Goal: Task Accomplishment & Management: Manage account settings

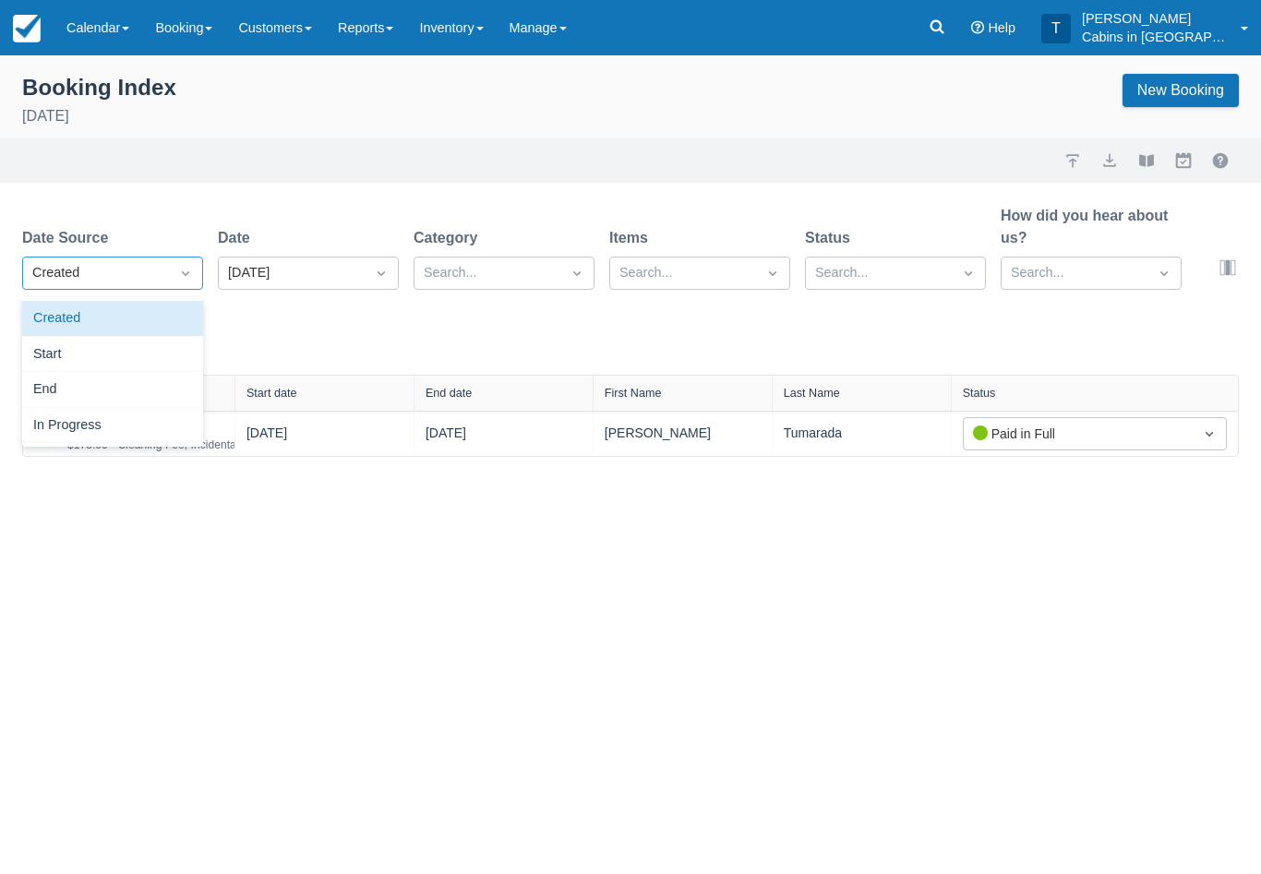
click at [154, 315] on div "Created" at bounding box center [112, 319] width 181 height 36
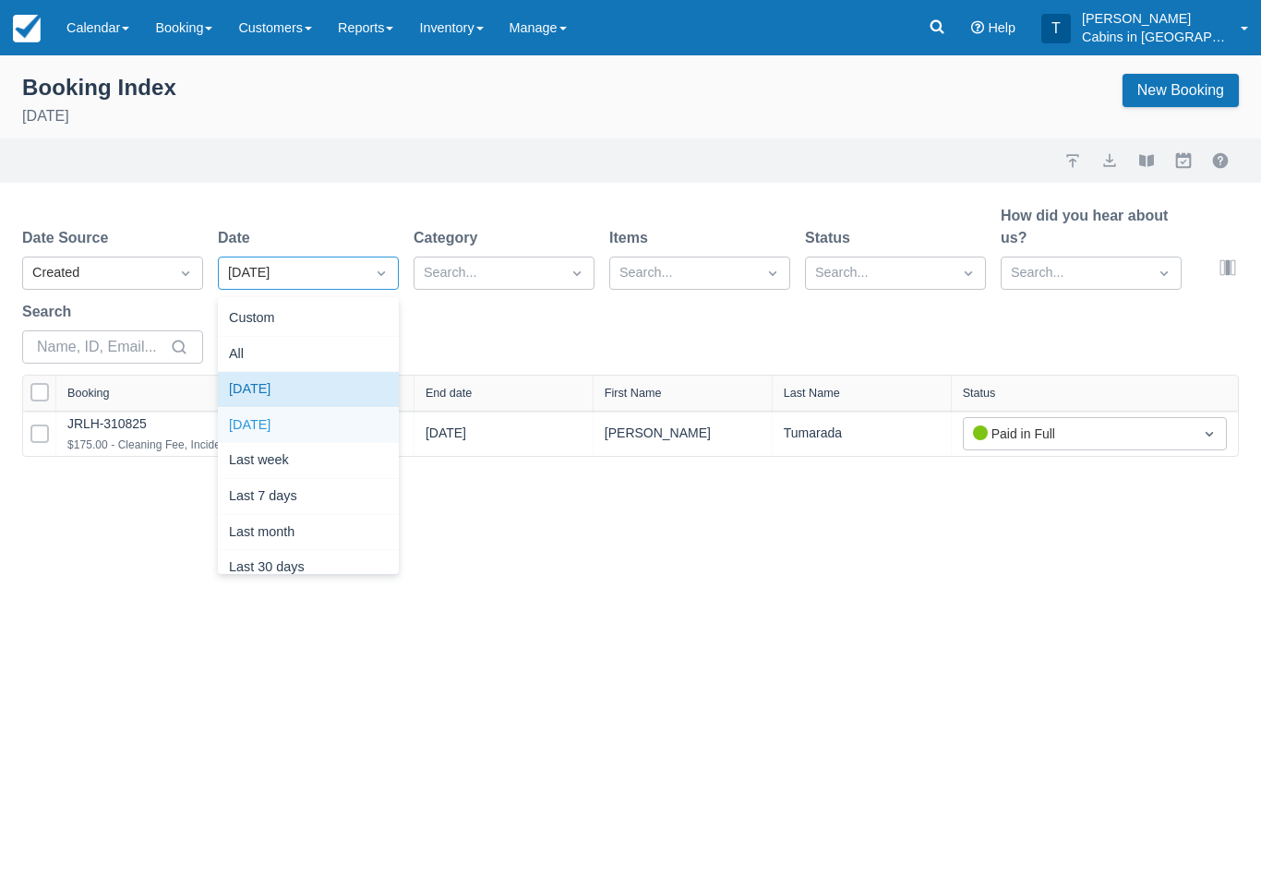
click at [318, 425] on div "Yesterday" at bounding box center [308, 426] width 181 height 36
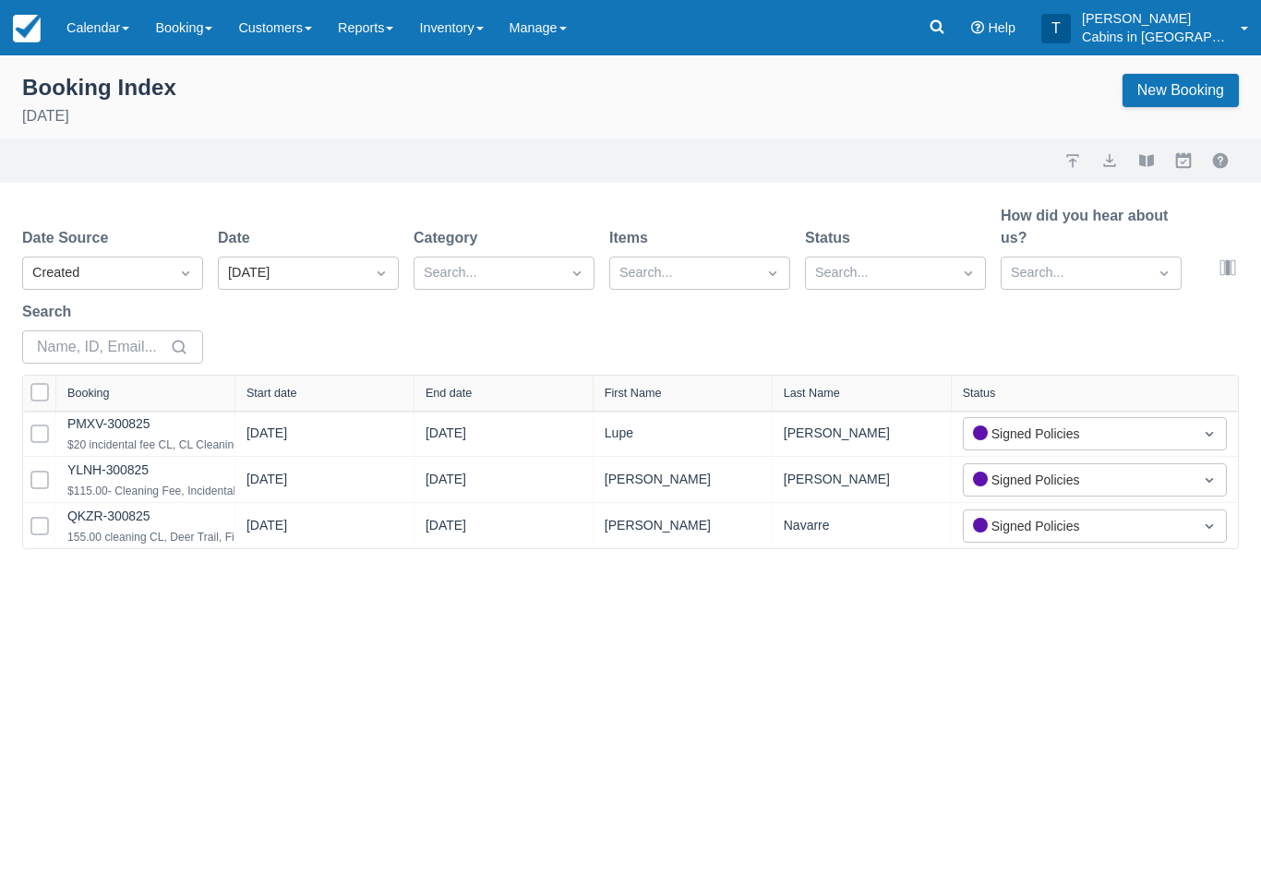
click at [366, 266] on div at bounding box center [381, 273] width 33 height 26
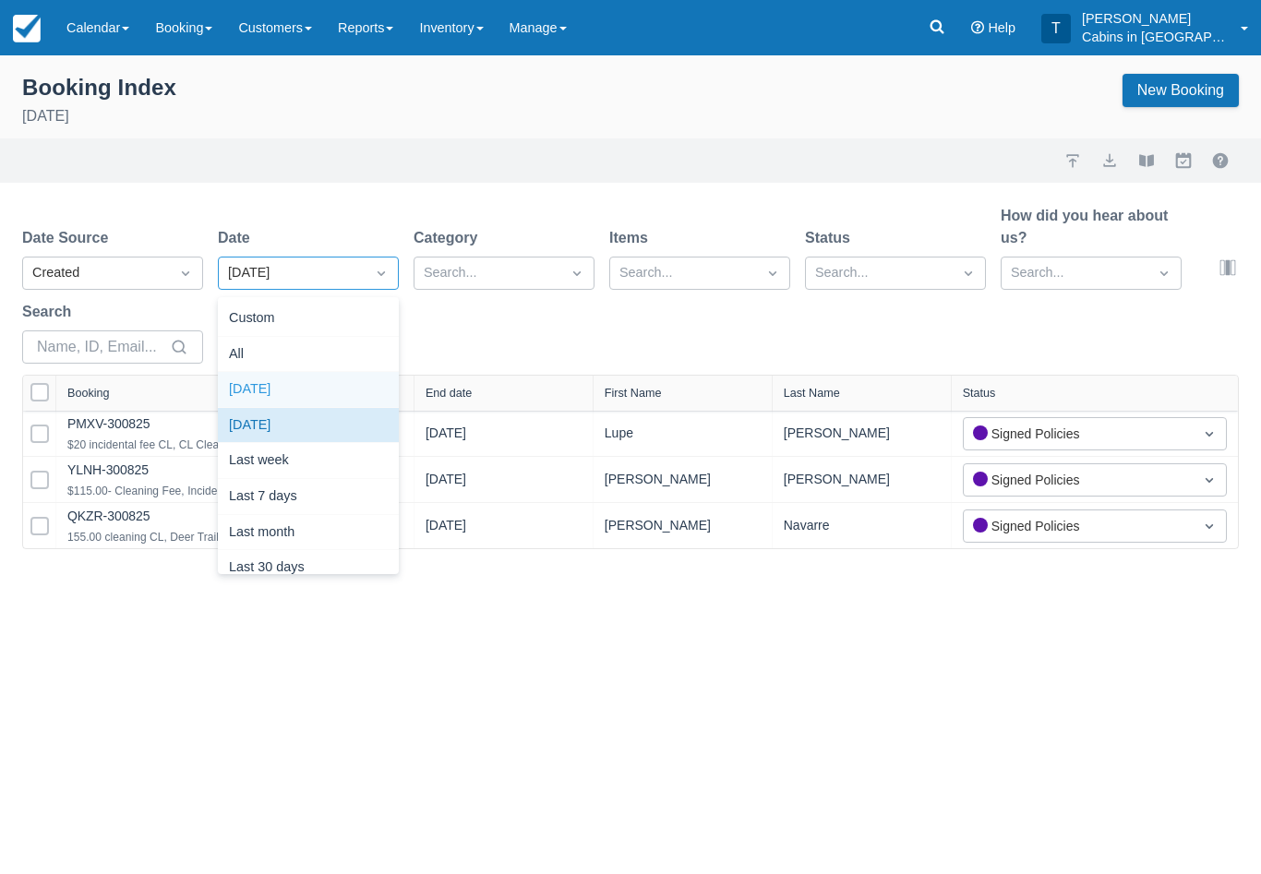
click at [317, 398] on div "Today" at bounding box center [308, 390] width 181 height 36
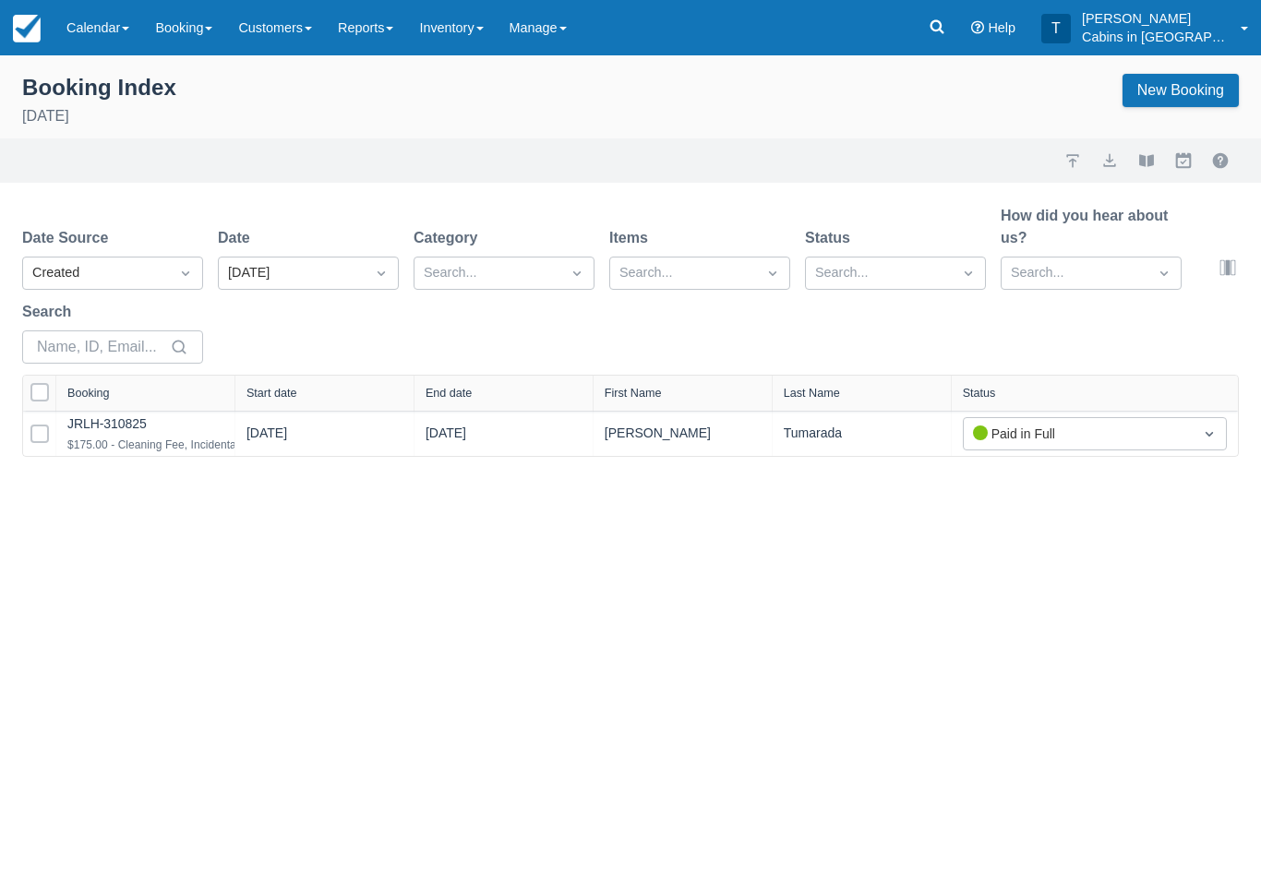
click at [216, 13] on link "Booking" at bounding box center [183, 27] width 83 height 55
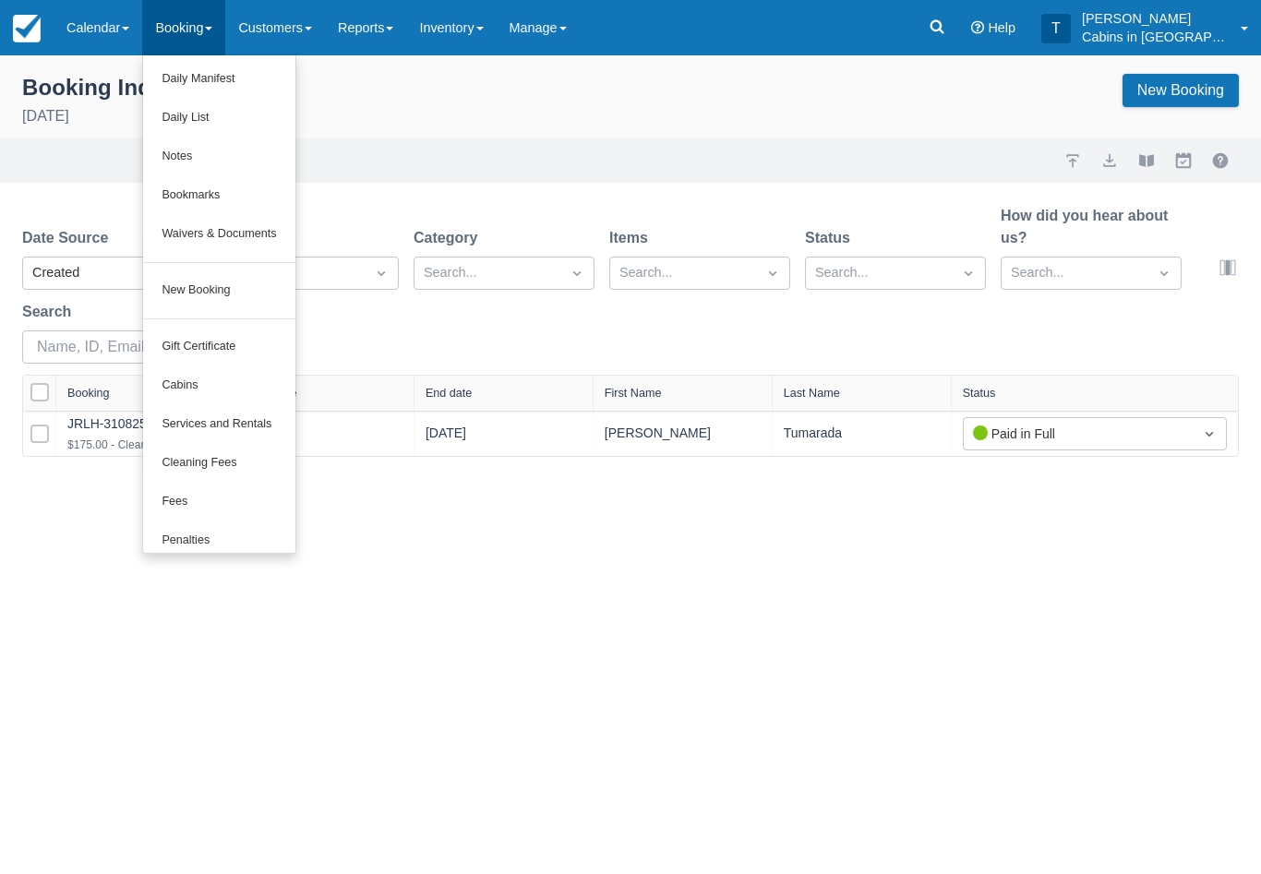
click at [257, 293] on link "New Booking" at bounding box center [218, 290] width 151 height 39
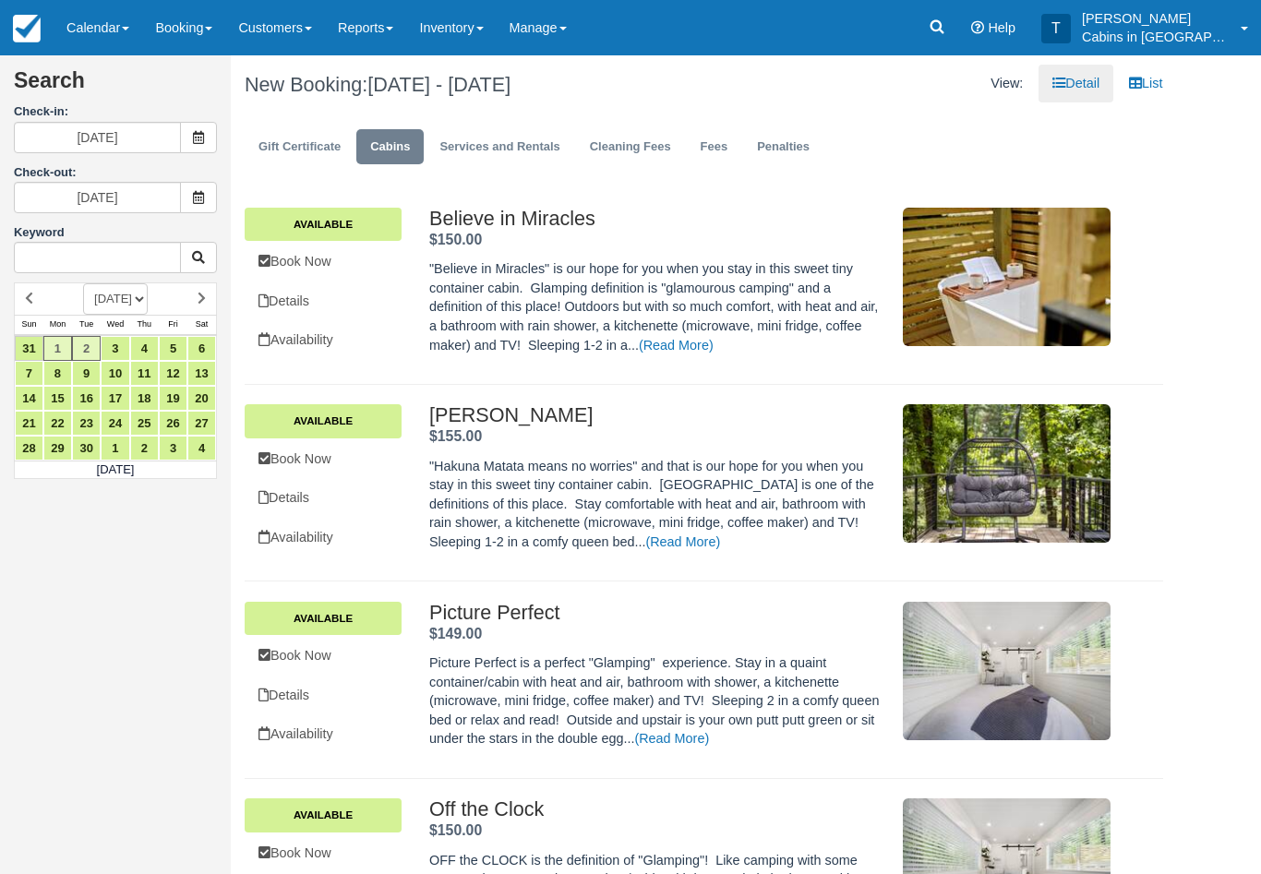
click at [202, 126] on span at bounding box center [198, 137] width 37 height 31
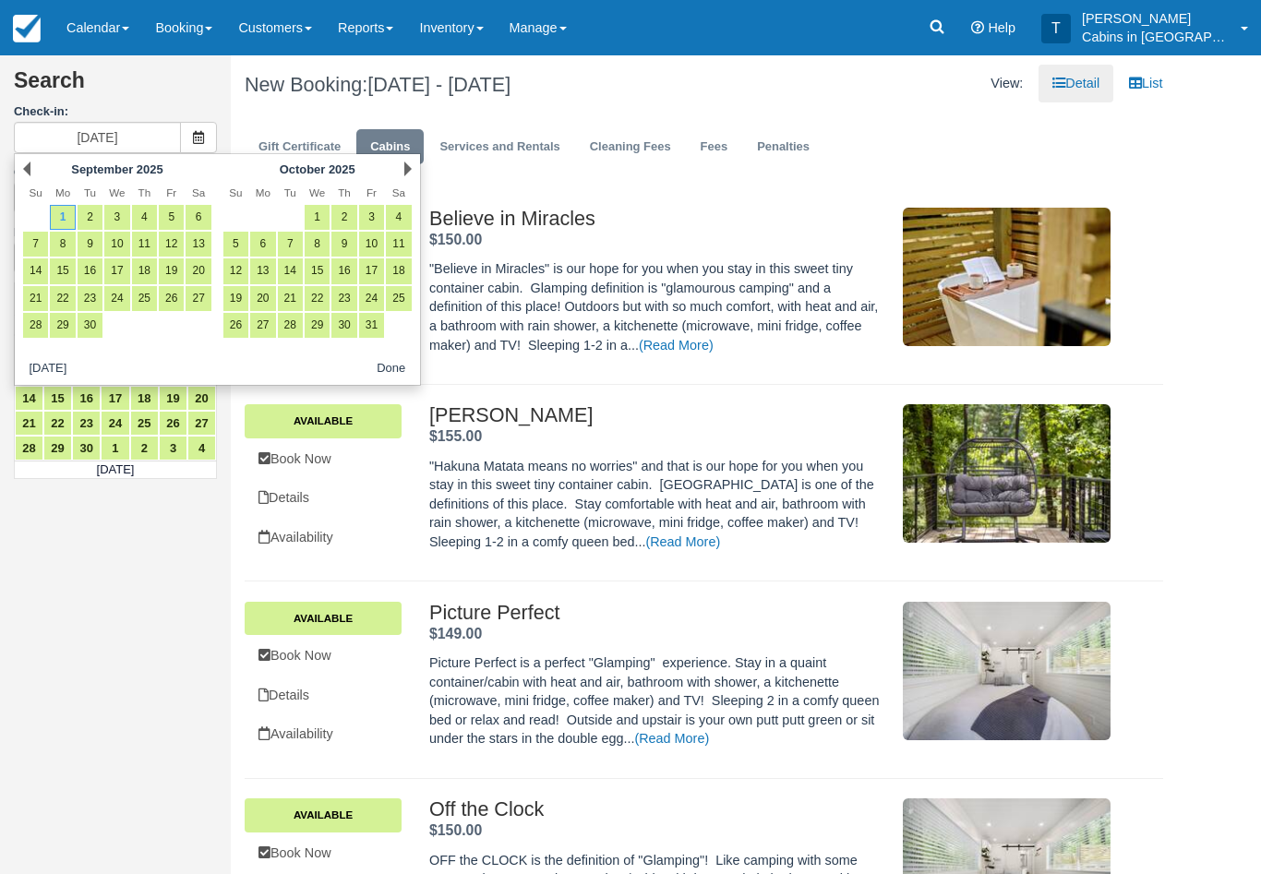
click at [375, 301] on link "24" at bounding box center [371, 298] width 25 height 25
type input "10/24/25"
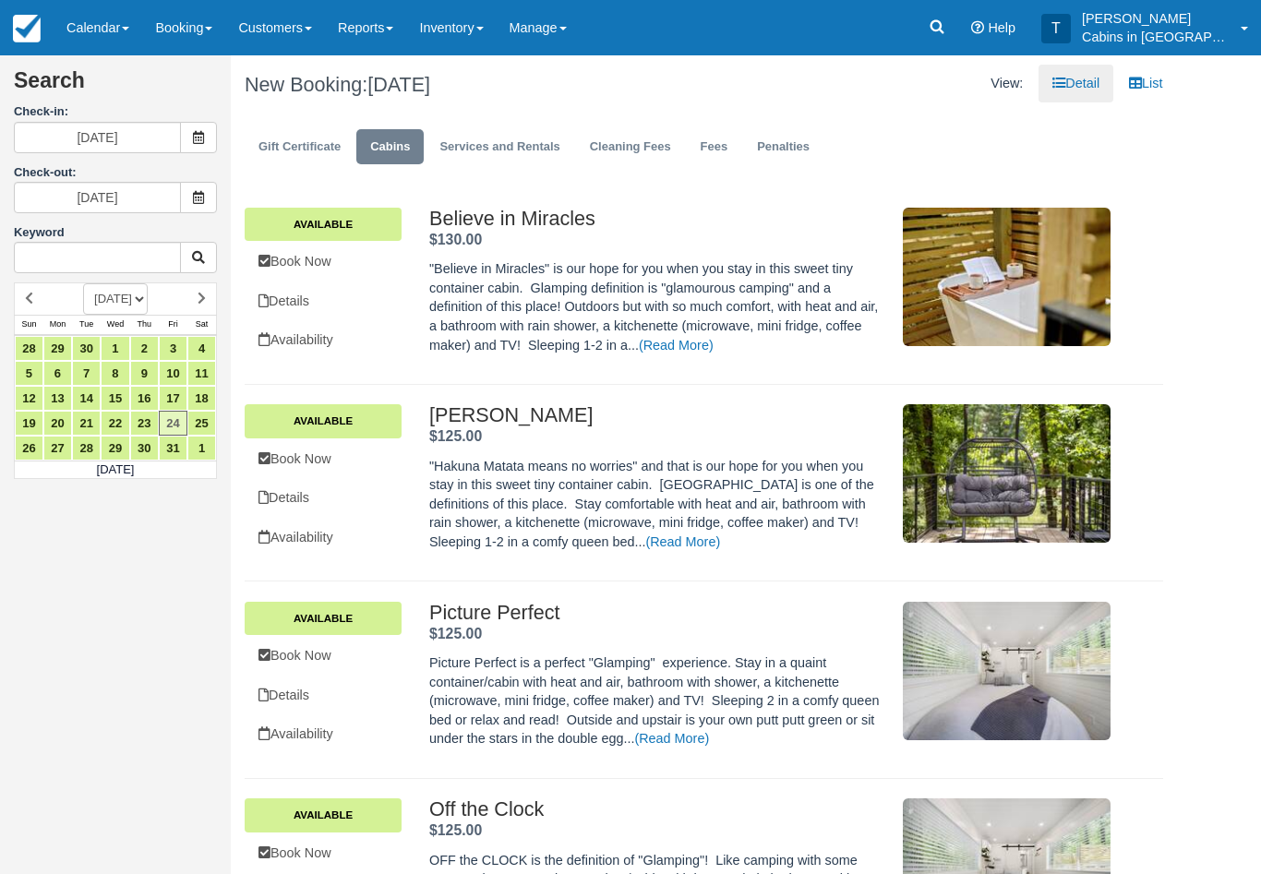
click at [199, 198] on icon at bounding box center [198, 197] width 13 height 13
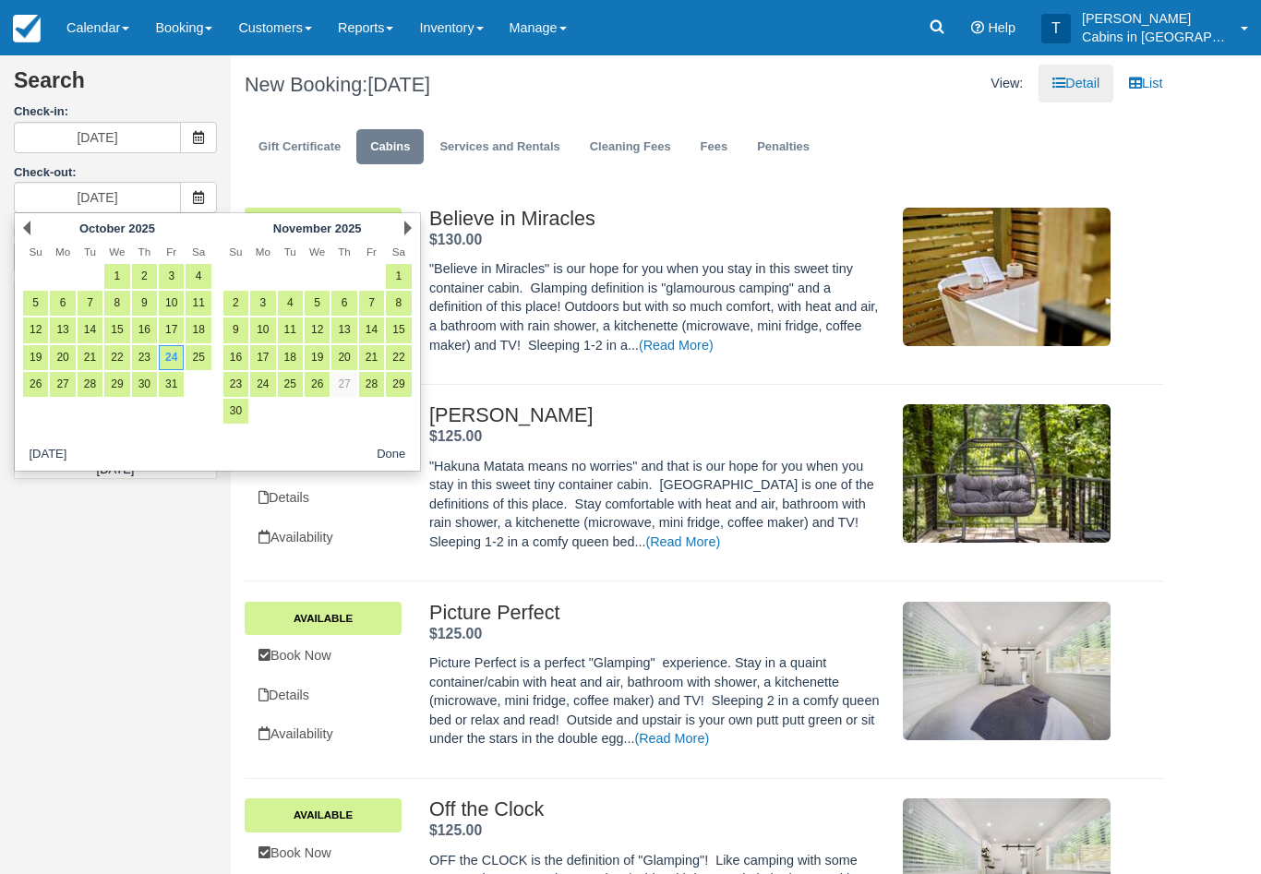
click at [42, 385] on link "26" at bounding box center [35, 384] width 25 height 25
type input "10/26/25"
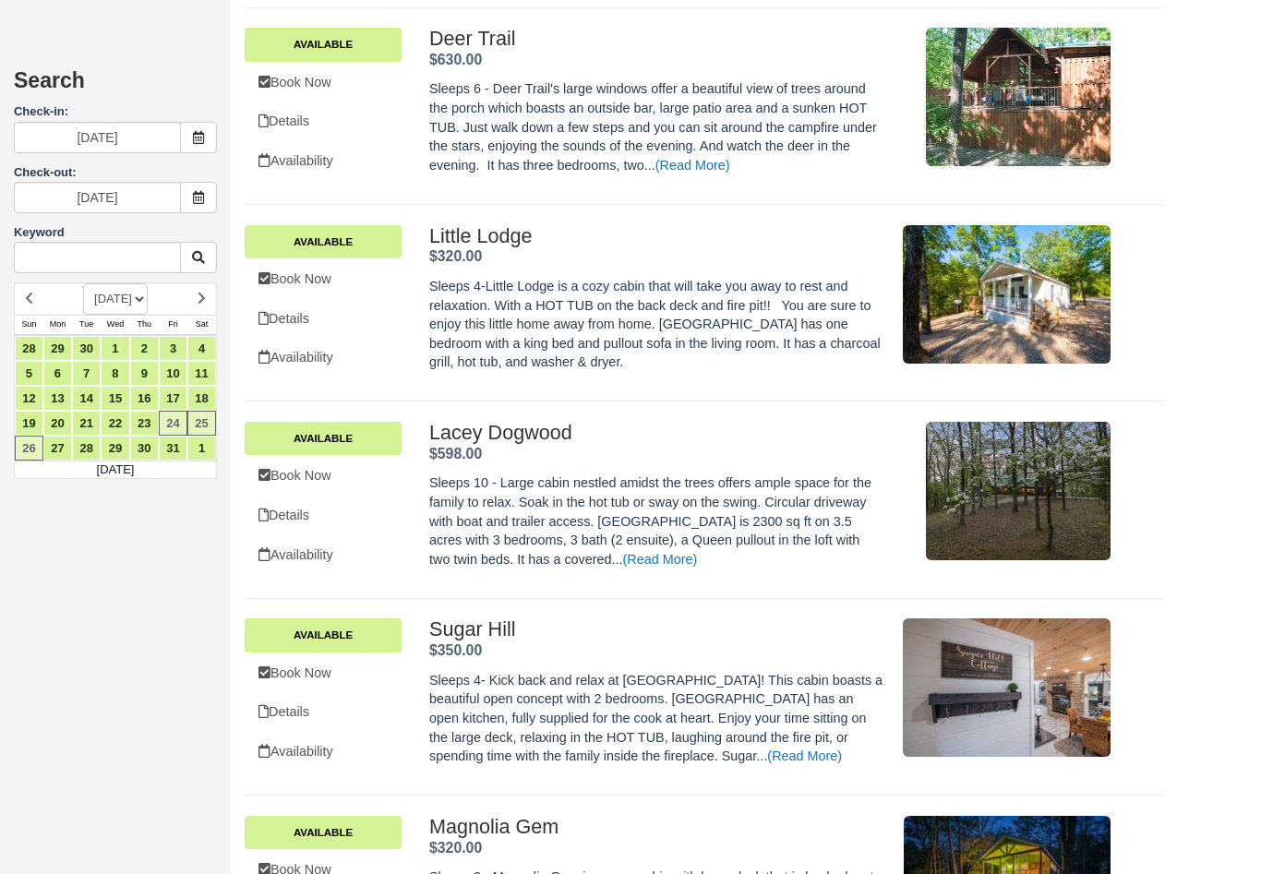
scroll to position [4401, 0]
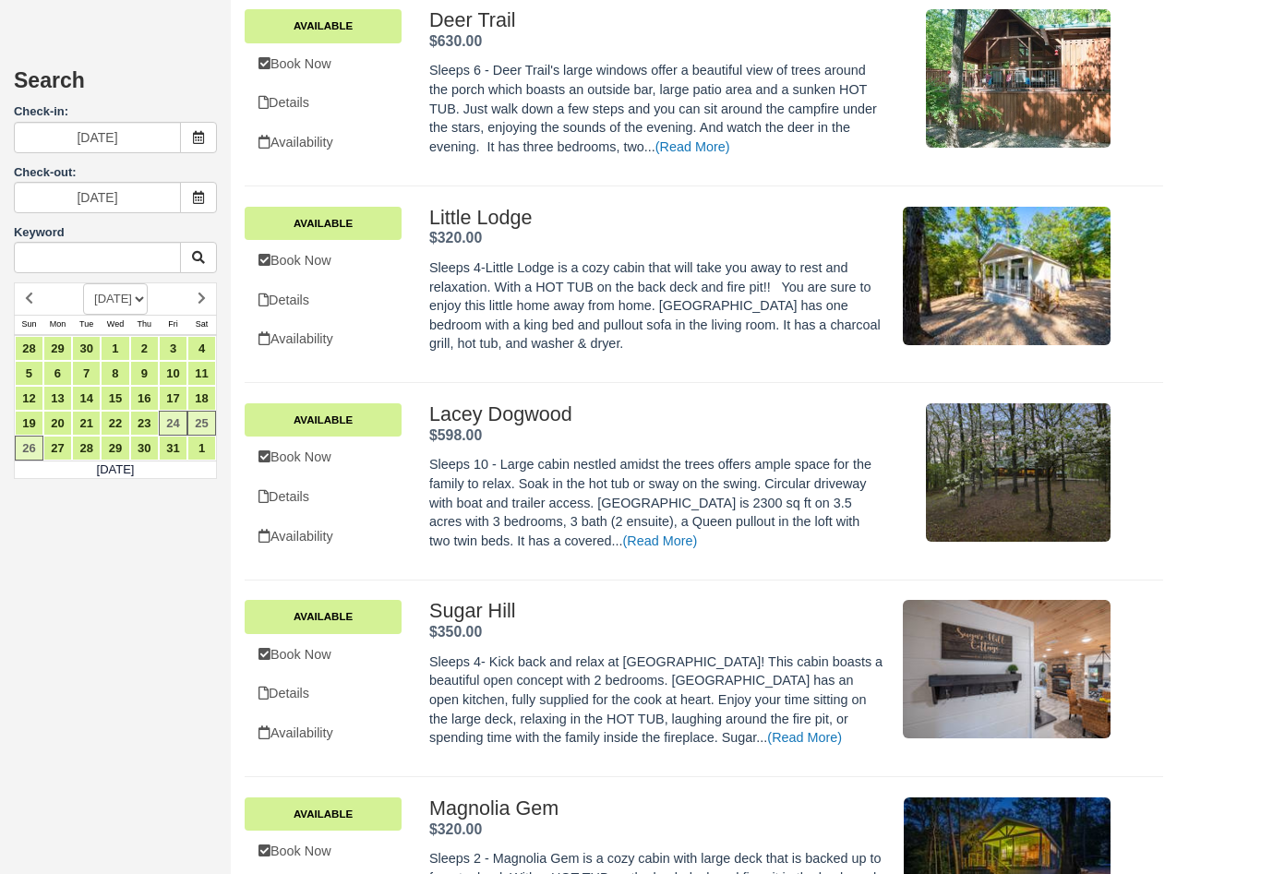
click at [318, 636] on link "Book Now" at bounding box center [323, 655] width 157 height 38
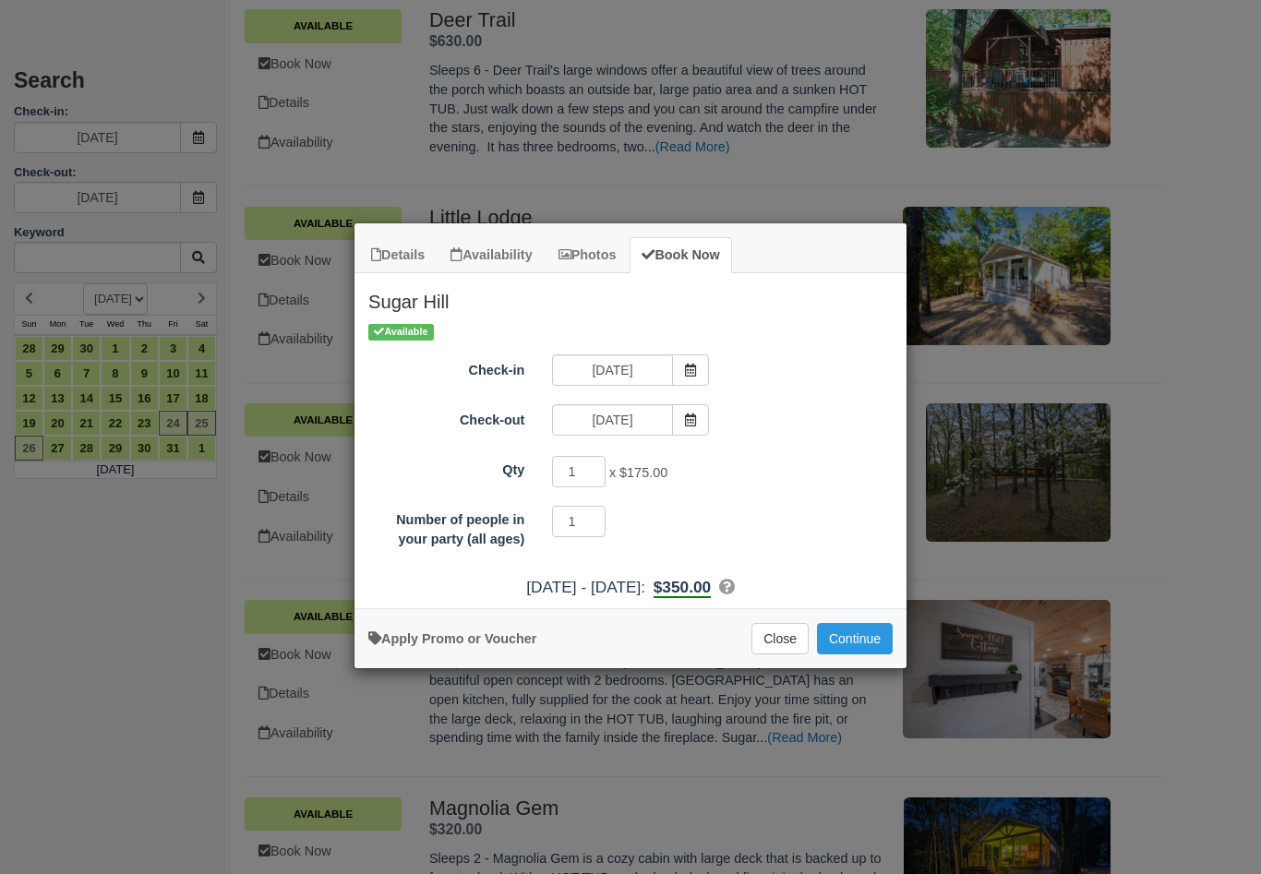
click at [822, 644] on button "Continue" at bounding box center [855, 638] width 76 height 31
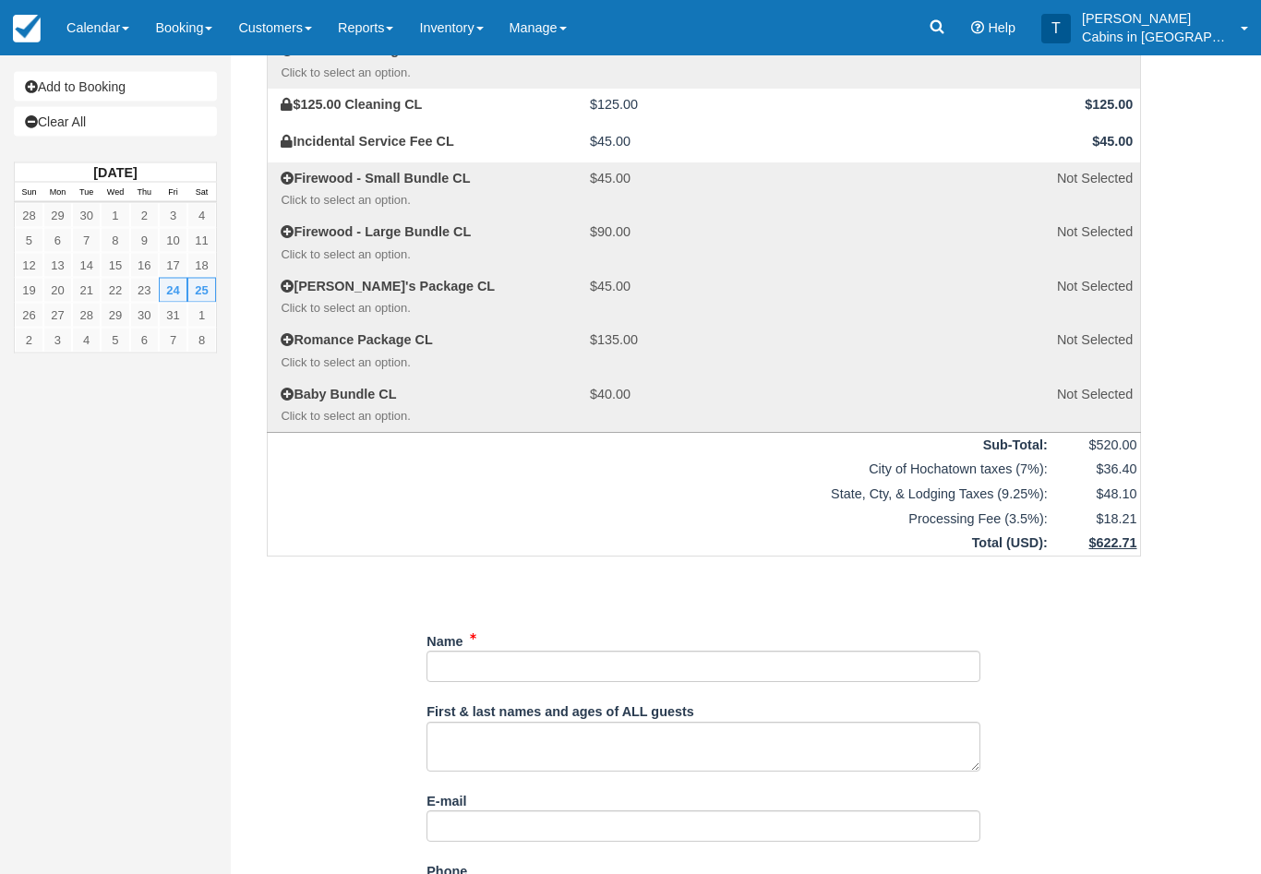
scroll to position [226, 0]
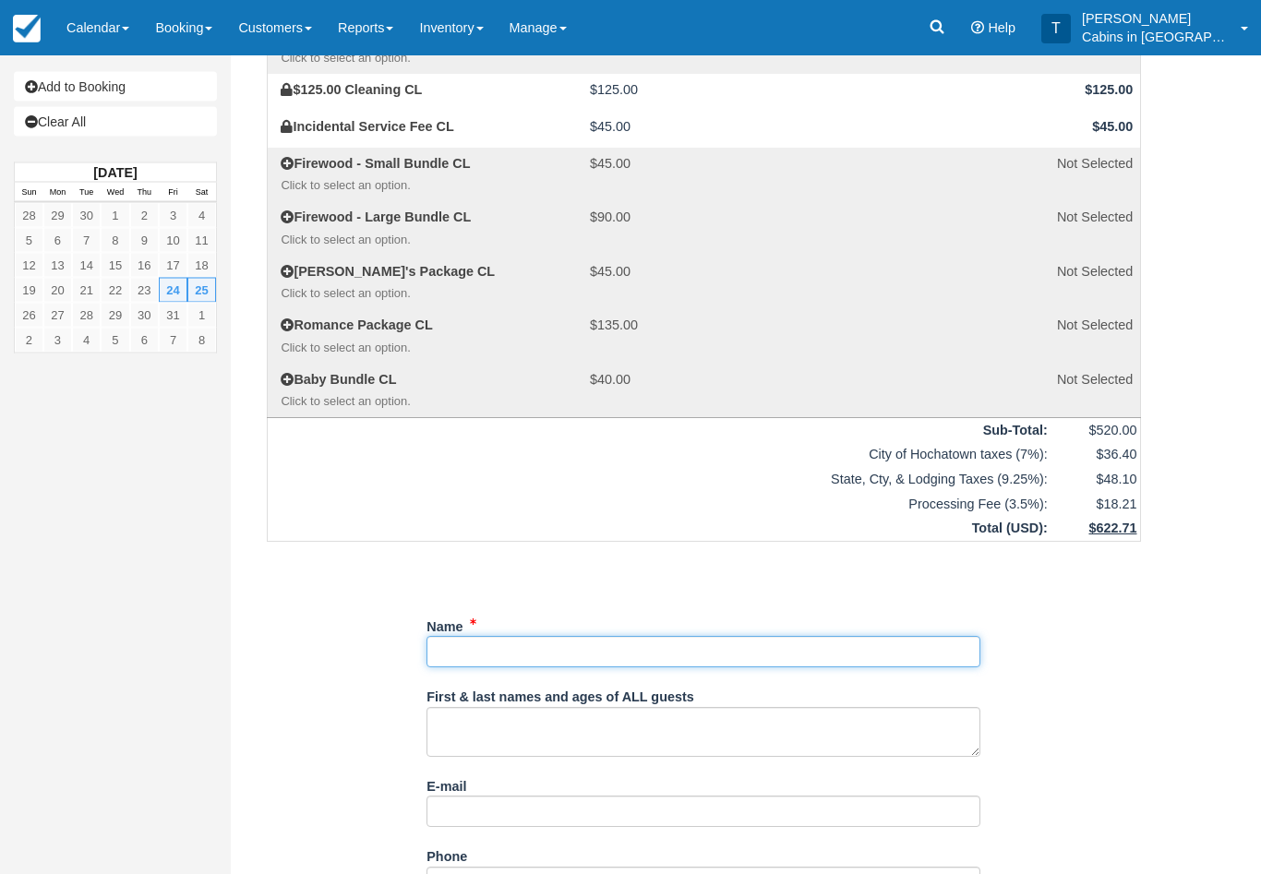
click at [518, 637] on input "Name" at bounding box center [703, 652] width 554 height 31
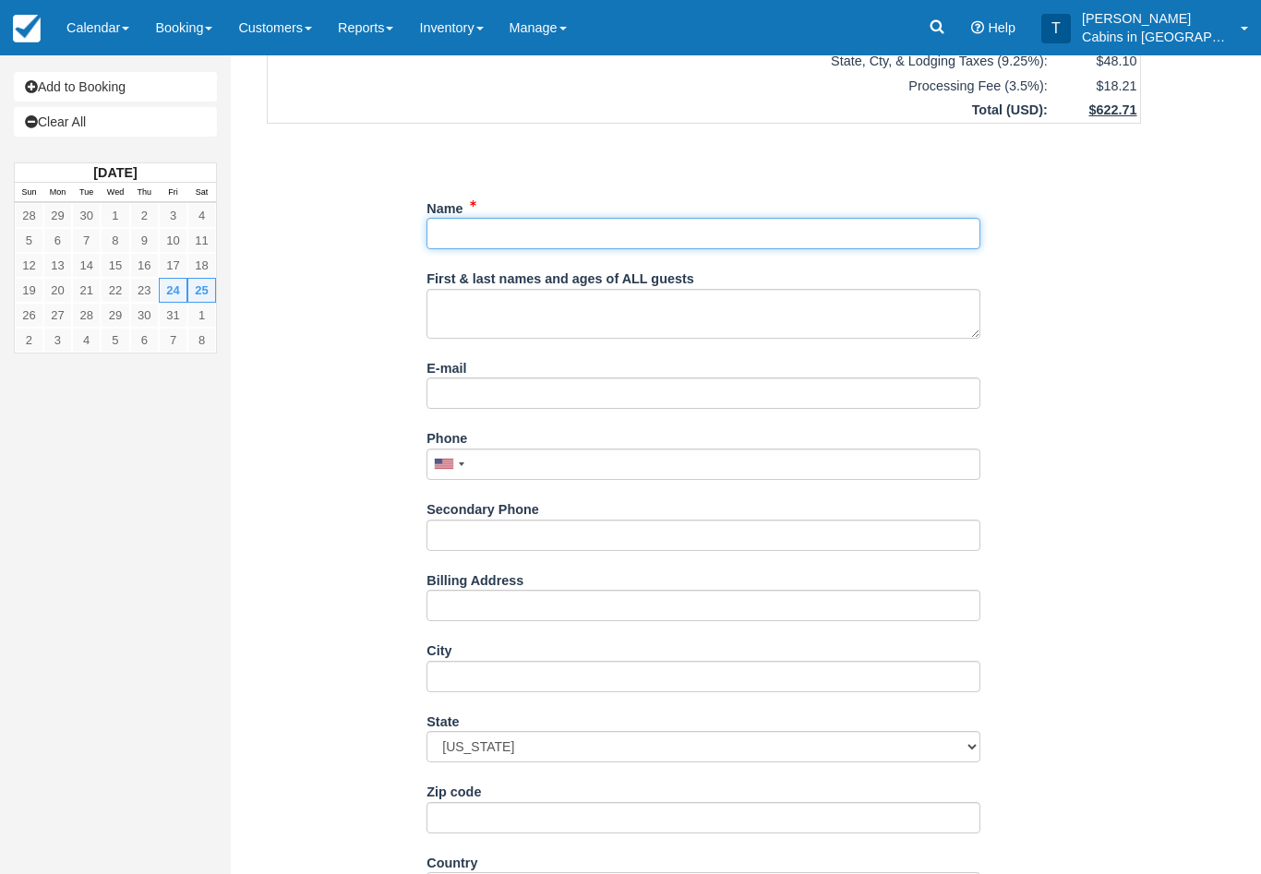
scroll to position [644, 0]
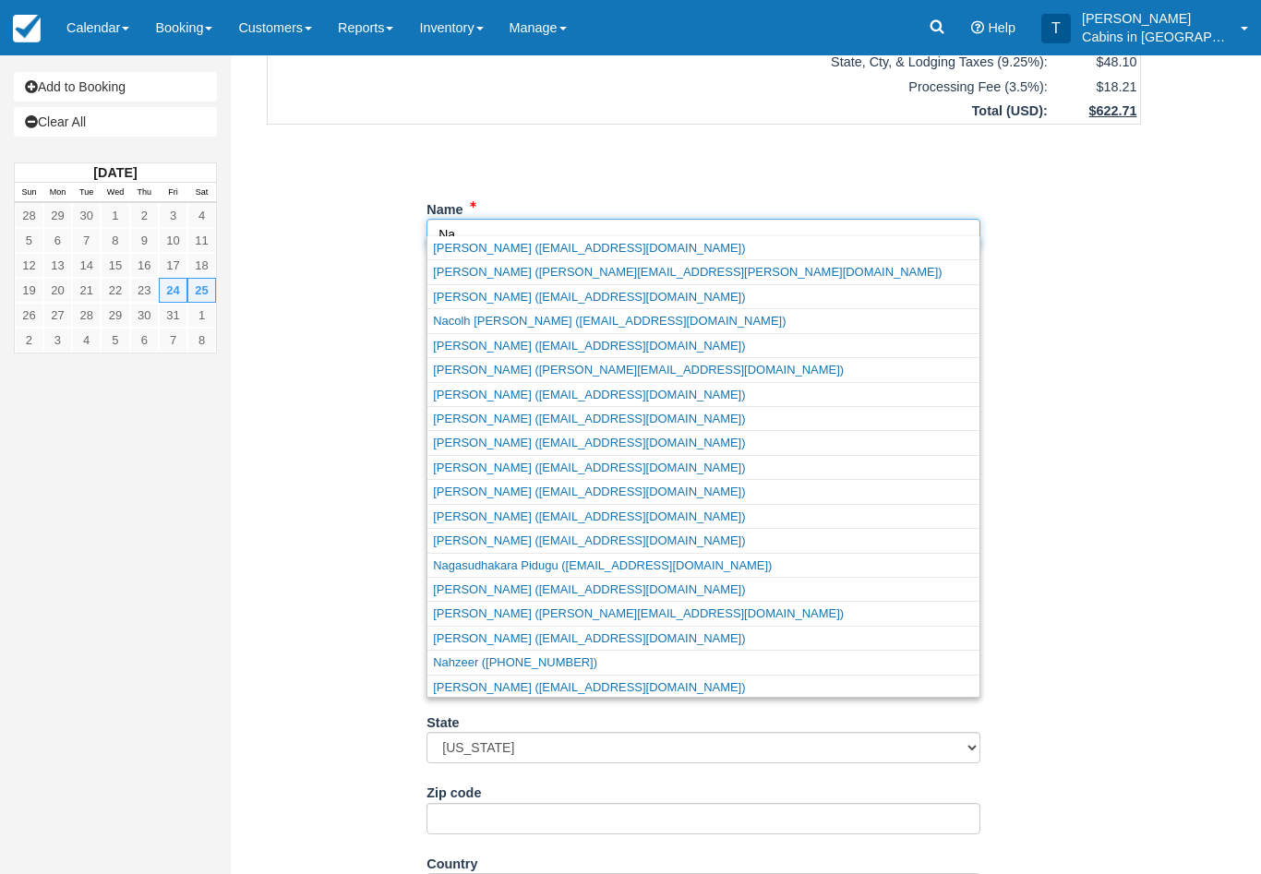
type input "N"
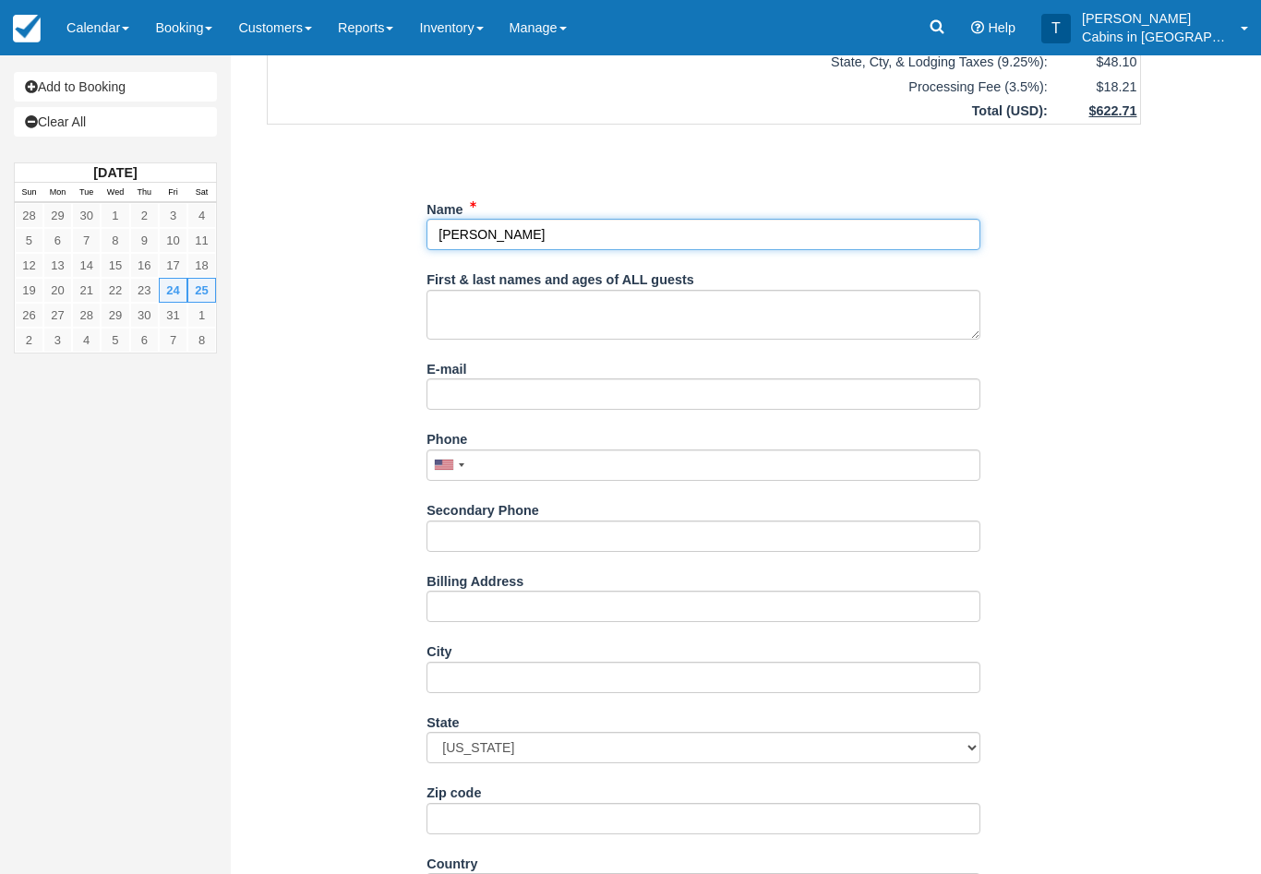
type input "[PERSON_NAME]"
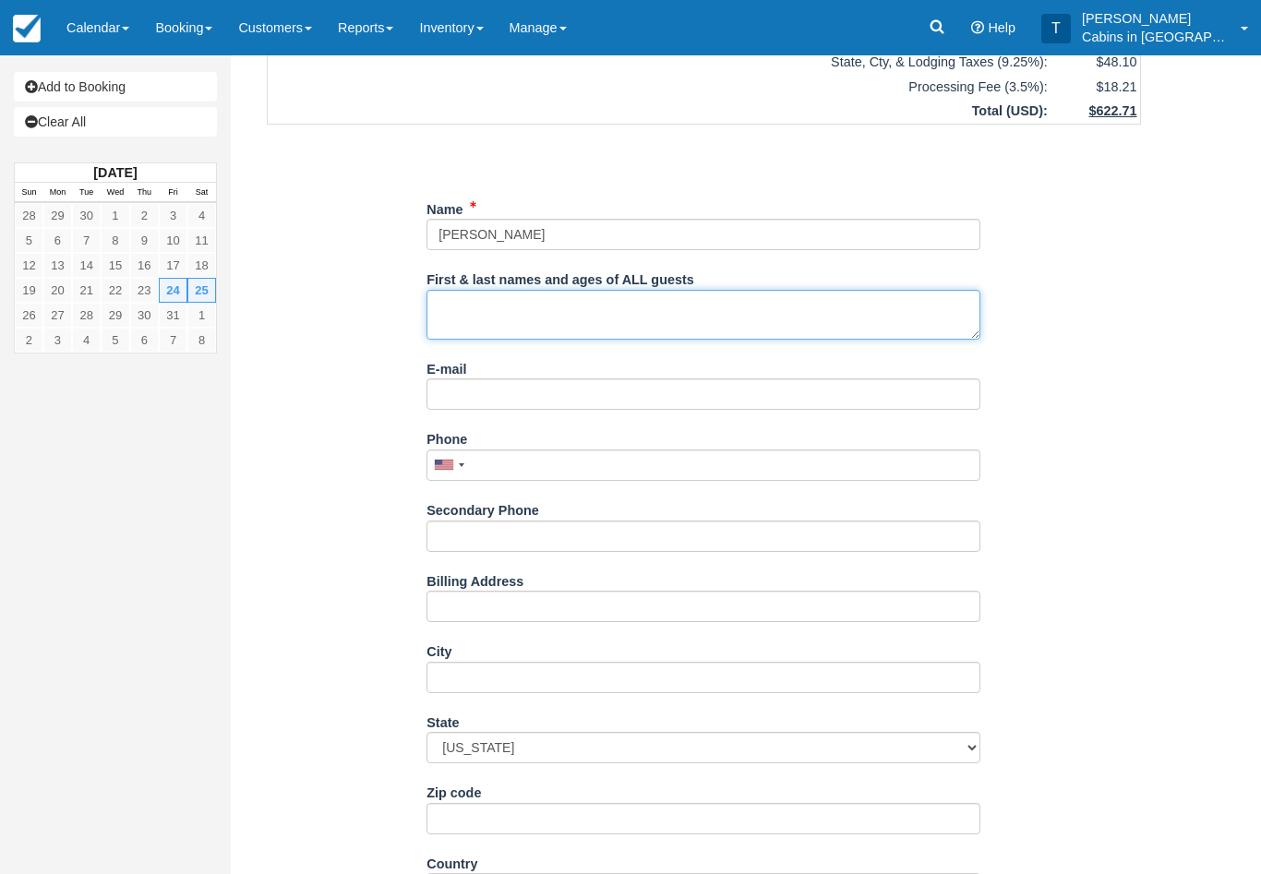
click at [544, 310] on textarea "First & last names and ages of ALL guests" at bounding box center [703, 315] width 554 height 50
type textarea "4 guest"
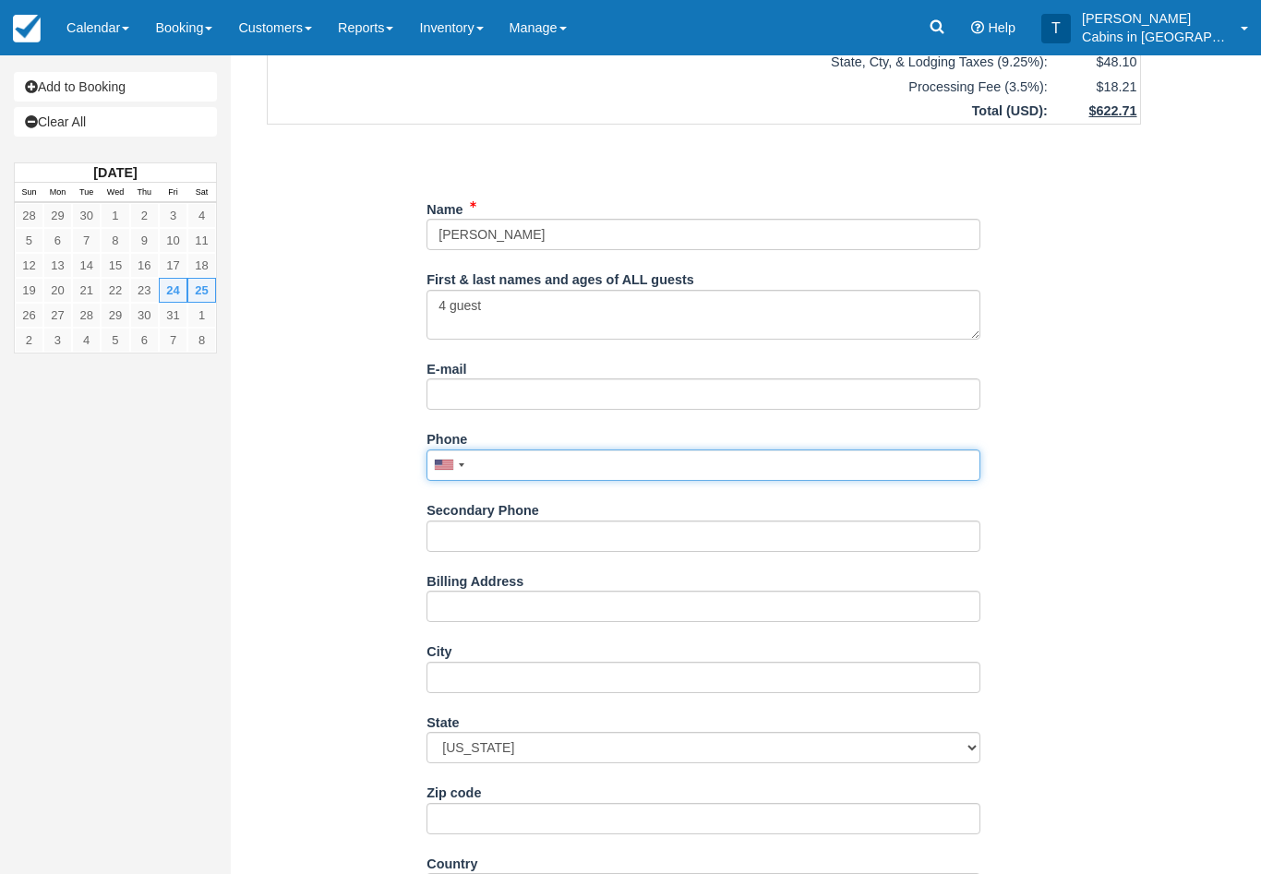
click at [549, 453] on input "Phone" at bounding box center [703, 464] width 554 height 31
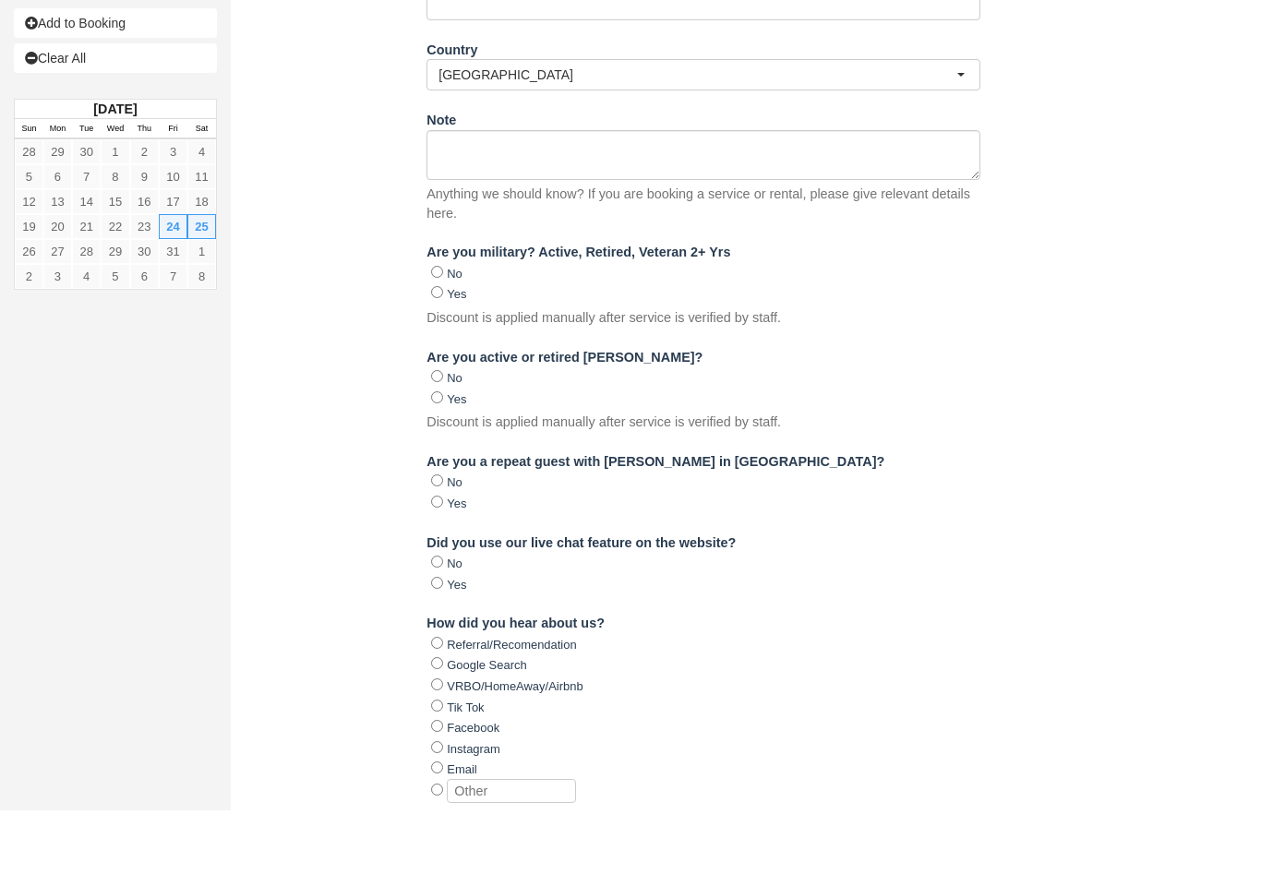
scroll to position [1484, 0]
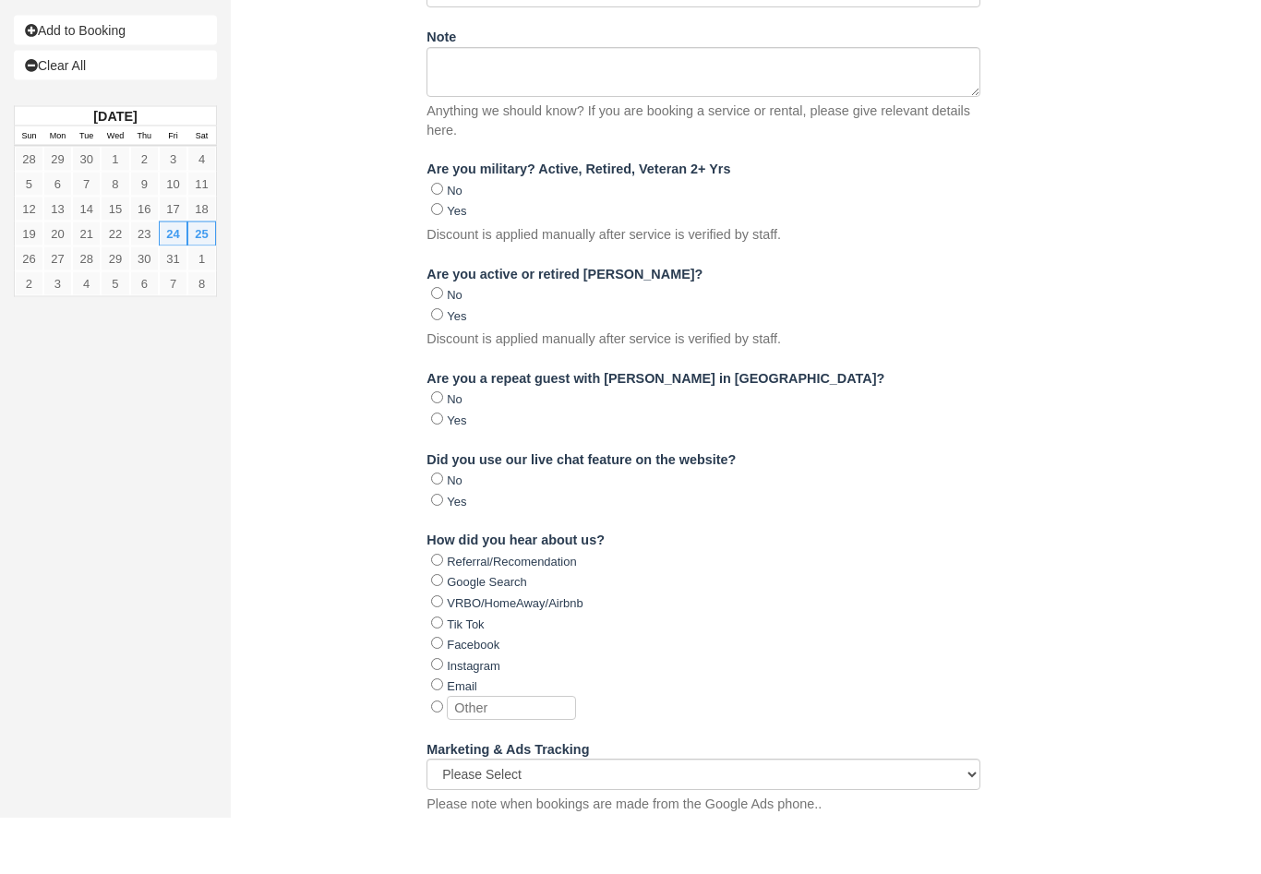
type input "817-504-7241"
click at [441, 652] on input "VRBO/HomeAway/Airbnb" at bounding box center [437, 658] width 12 height 12
radio input "true"
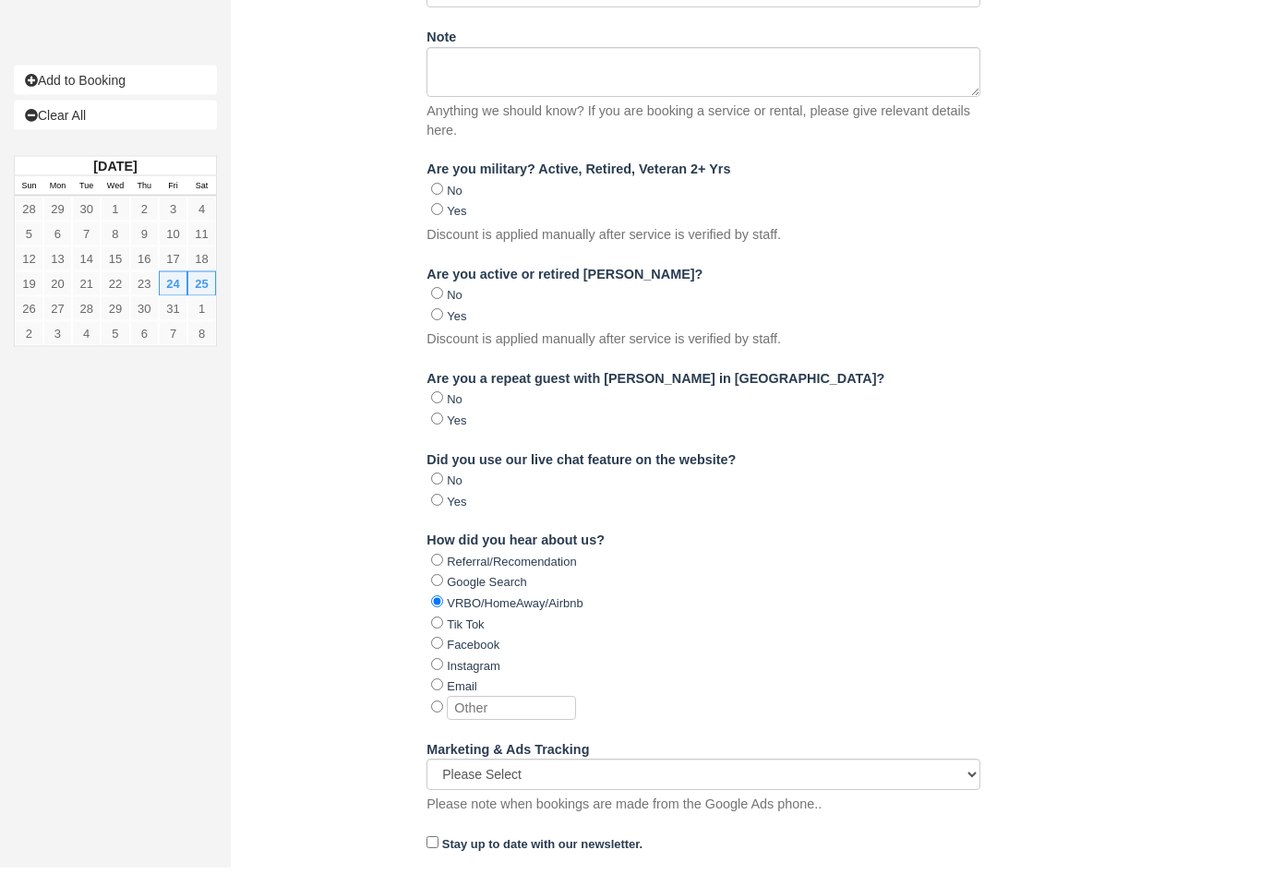
scroll to position [1534, 0]
type input "+18175047241"
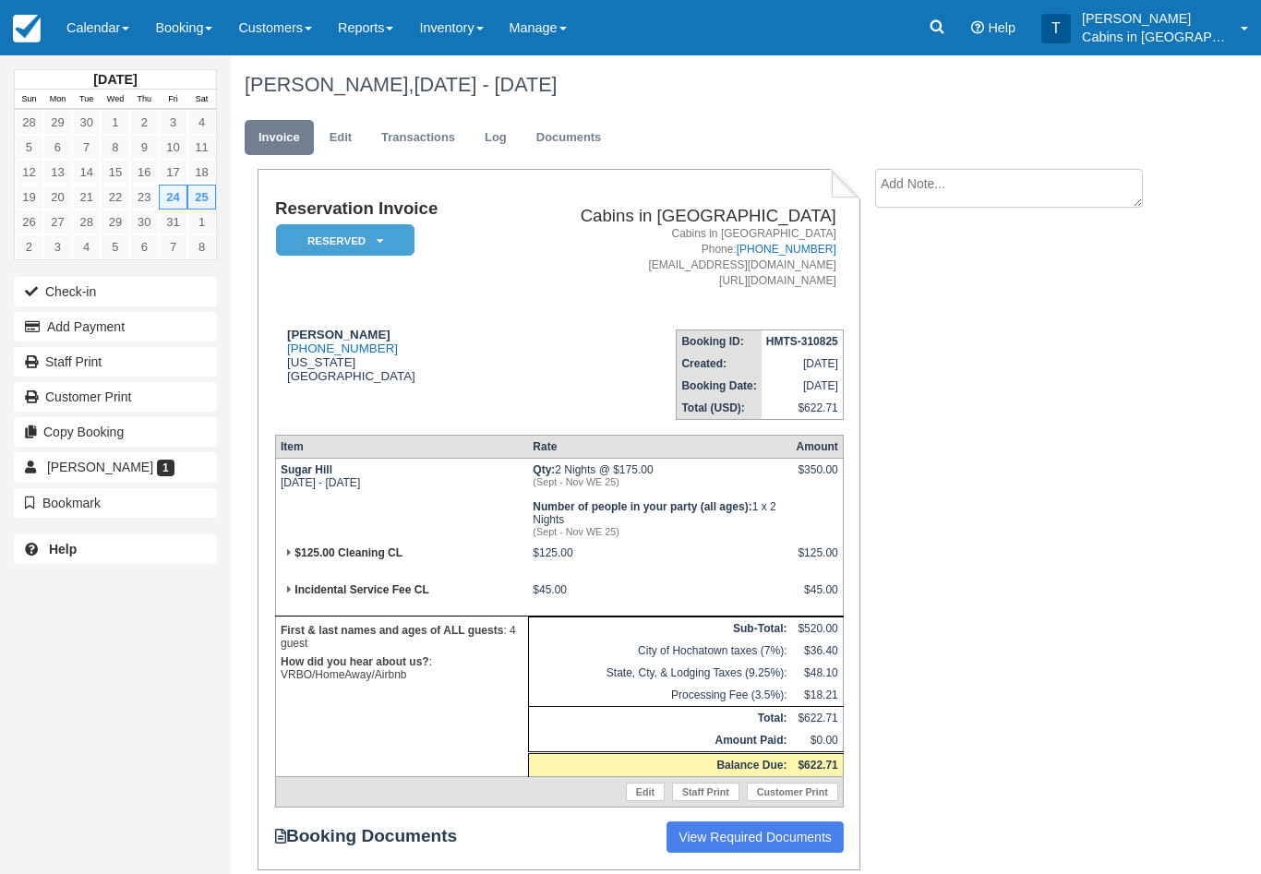
click at [289, 459] on th "Item" at bounding box center [401, 447] width 253 height 23
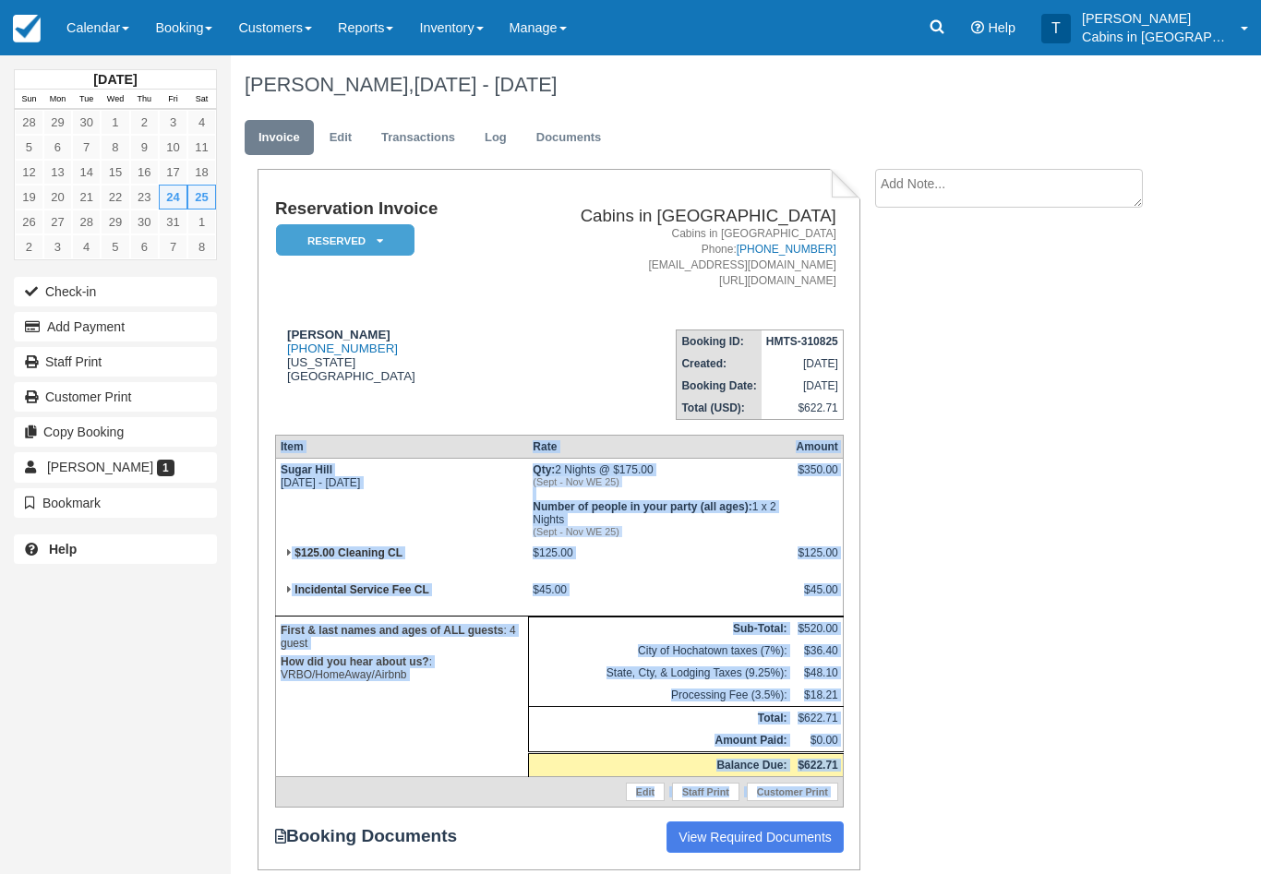
copy div "Item Rate Amount Sugar Hill [DATE] - [DATE] Qty: 2 Nights @ $175.00 (Sept - Nov…"
click at [960, 182] on textarea at bounding box center [1009, 188] width 268 height 39
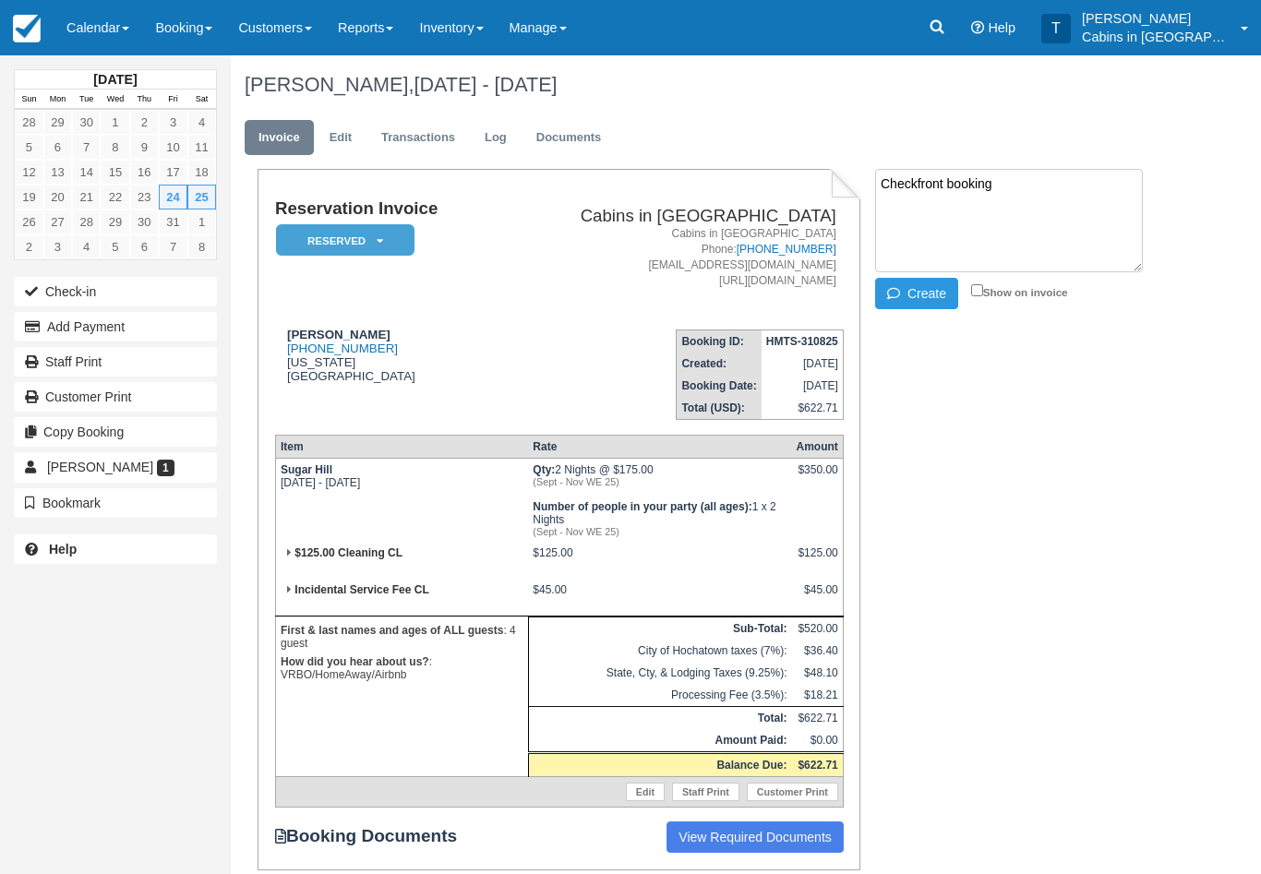
paste textarea "Item Rate Amount Sugar Hill Fri Oct 24 2025 - Sun Oct 26 2025 Qty: 2 Nights @ $…"
type textarea "Checkfront booking Item Rate Amount Sugar Hill Fri Oct 24 2025 - Sun Oct 26 202…"
click at [943, 291] on button "Create" at bounding box center [916, 293] width 83 height 31
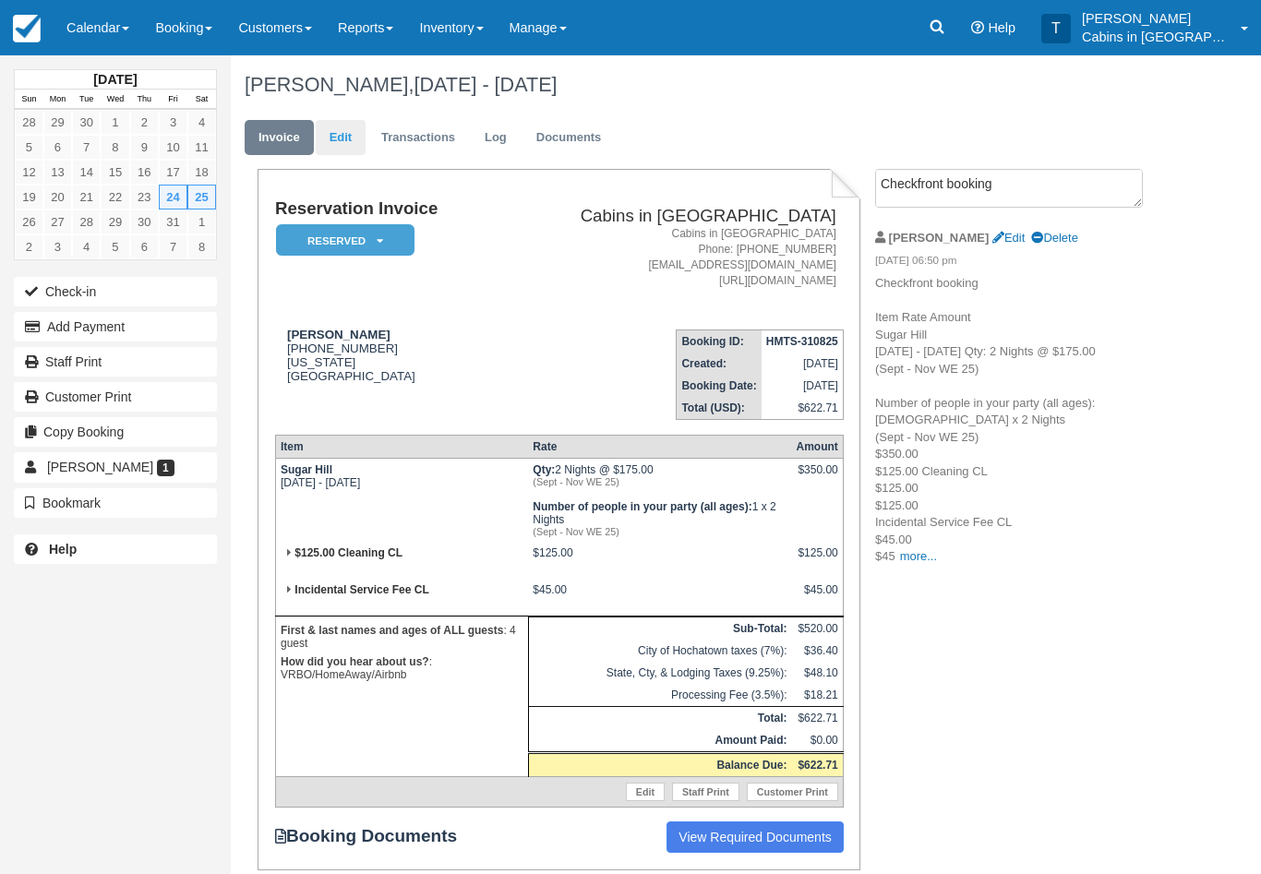
click at [344, 138] on link "Edit" at bounding box center [341, 138] width 50 height 36
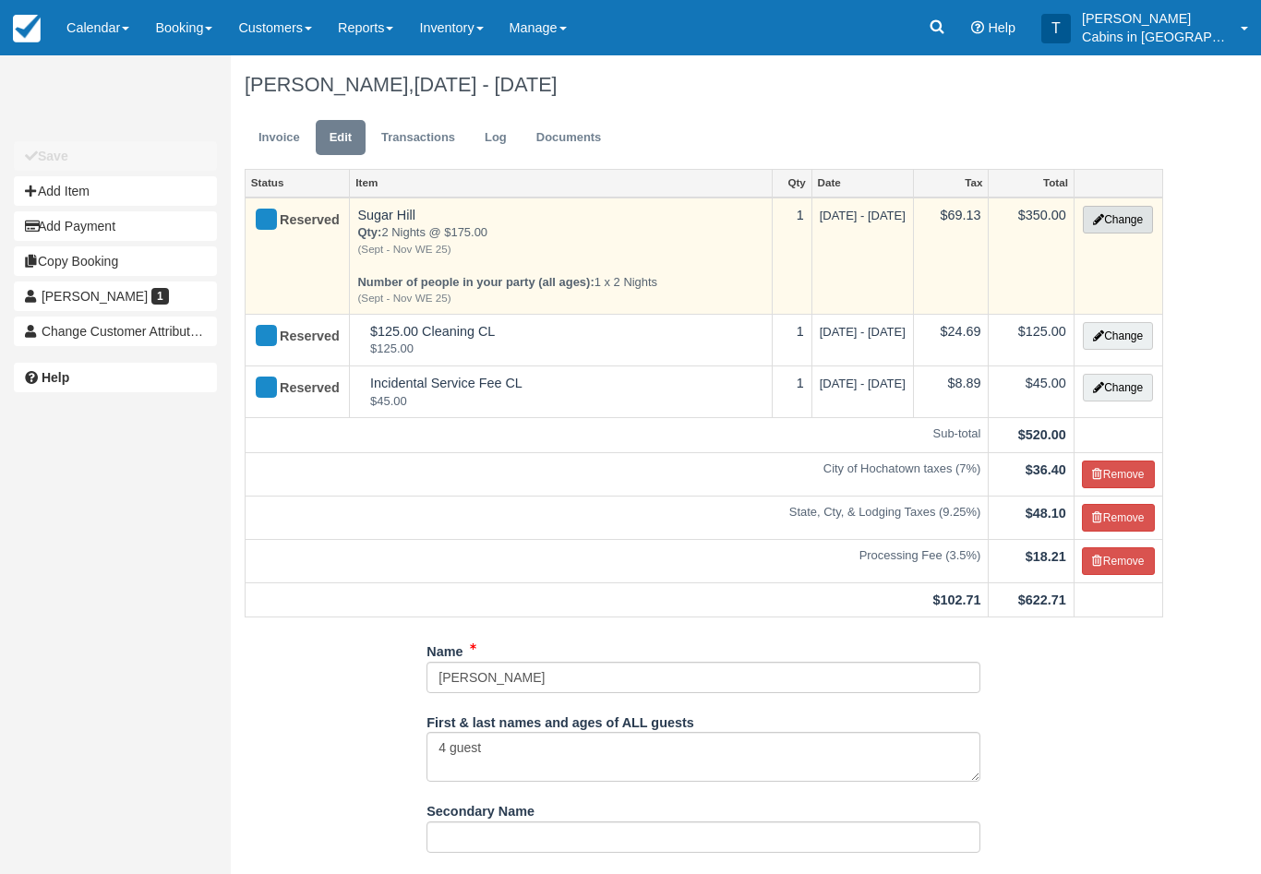
click at [1127, 221] on button "Change" at bounding box center [1118, 220] width 70 height 28
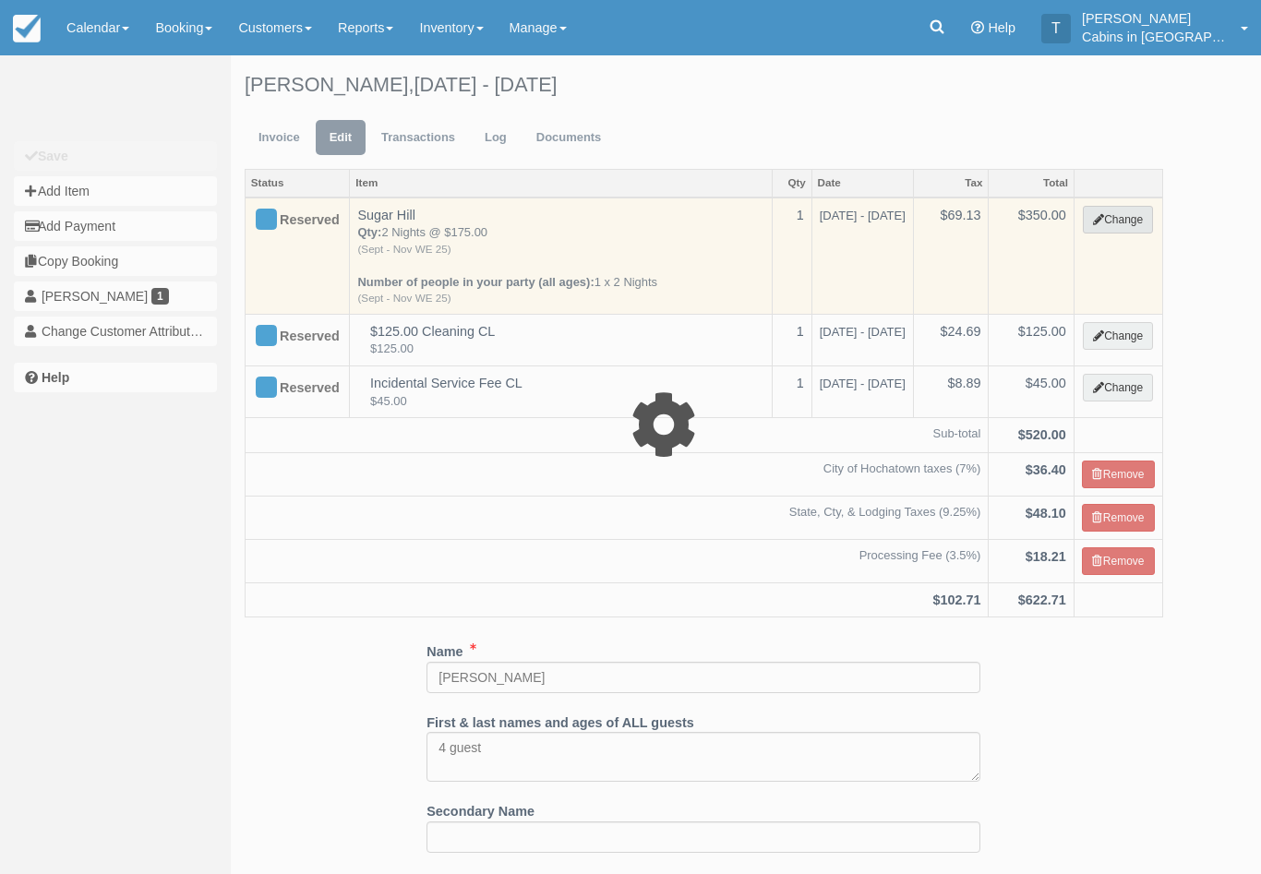
select select "1"
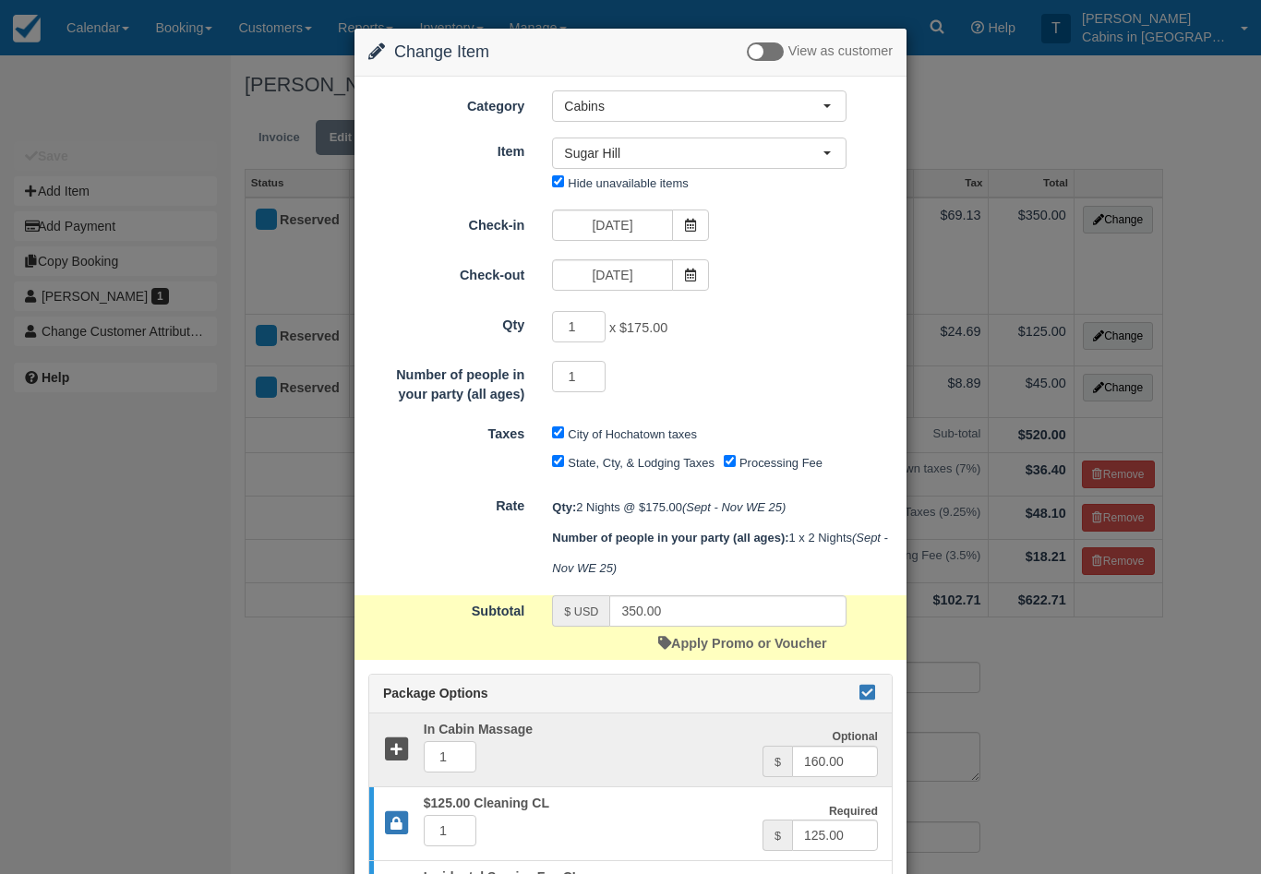
click at [866, 693] on icon at bounding box center [866, 692] width 22 height 13
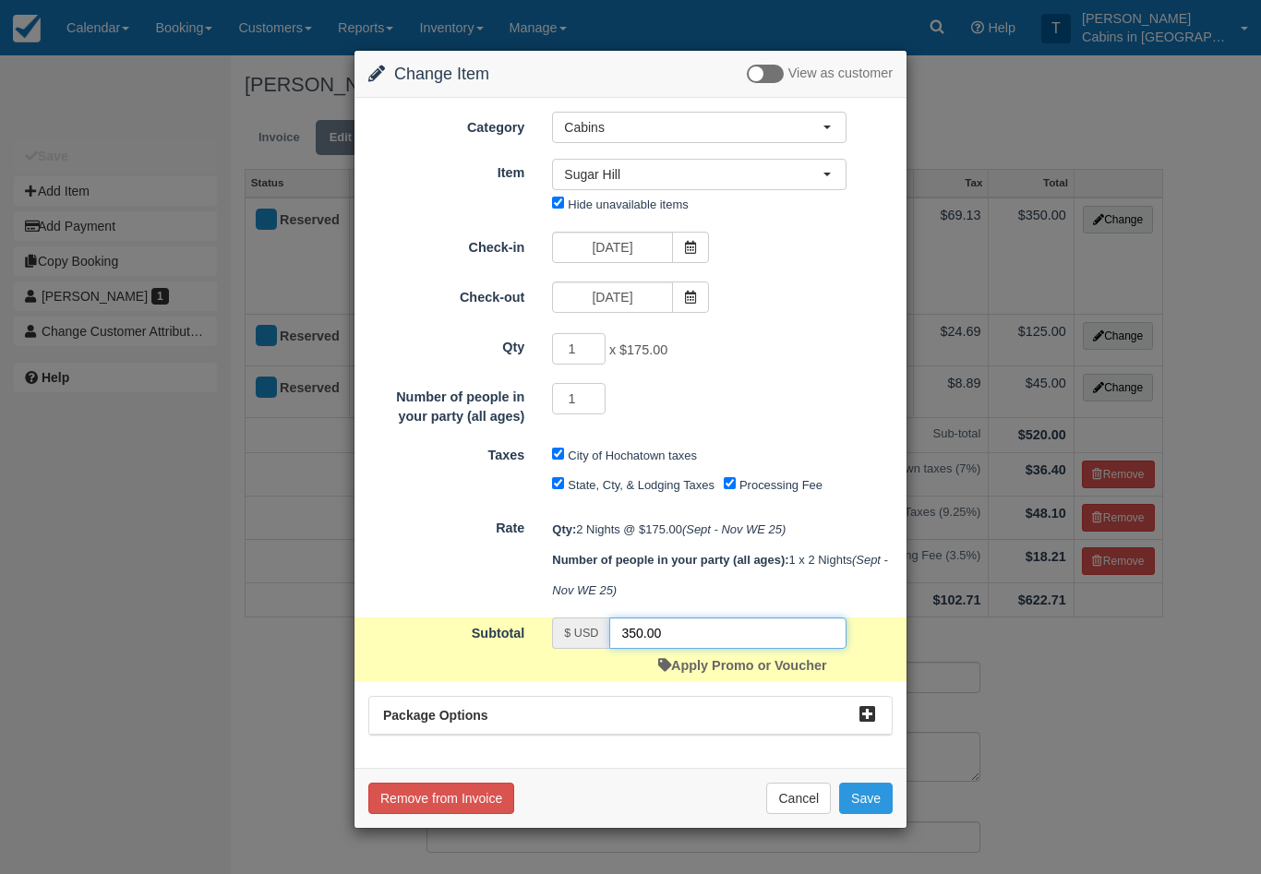
click at [681, 630] on input "350.00" at bounding box center [727, 632] width 237 height 31
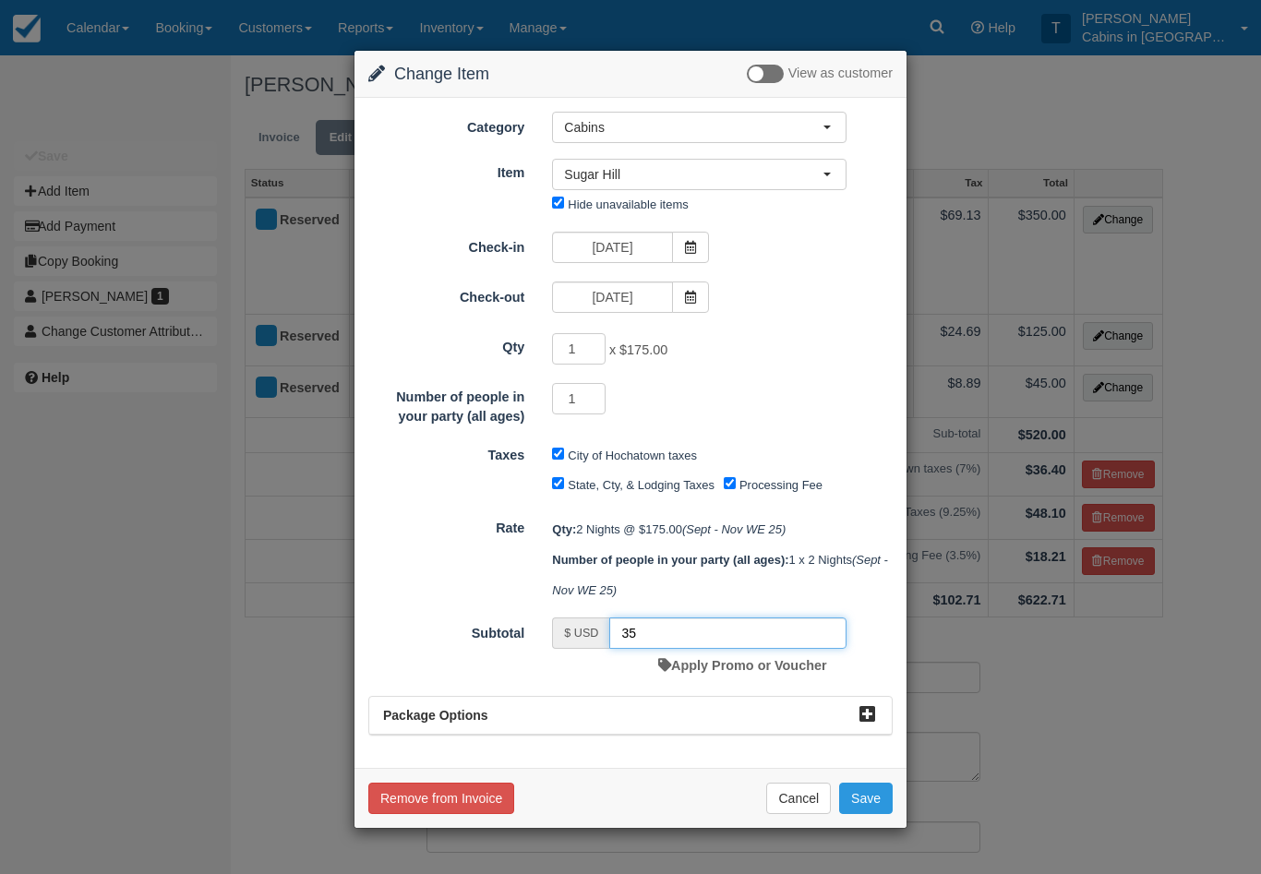
type input "3"
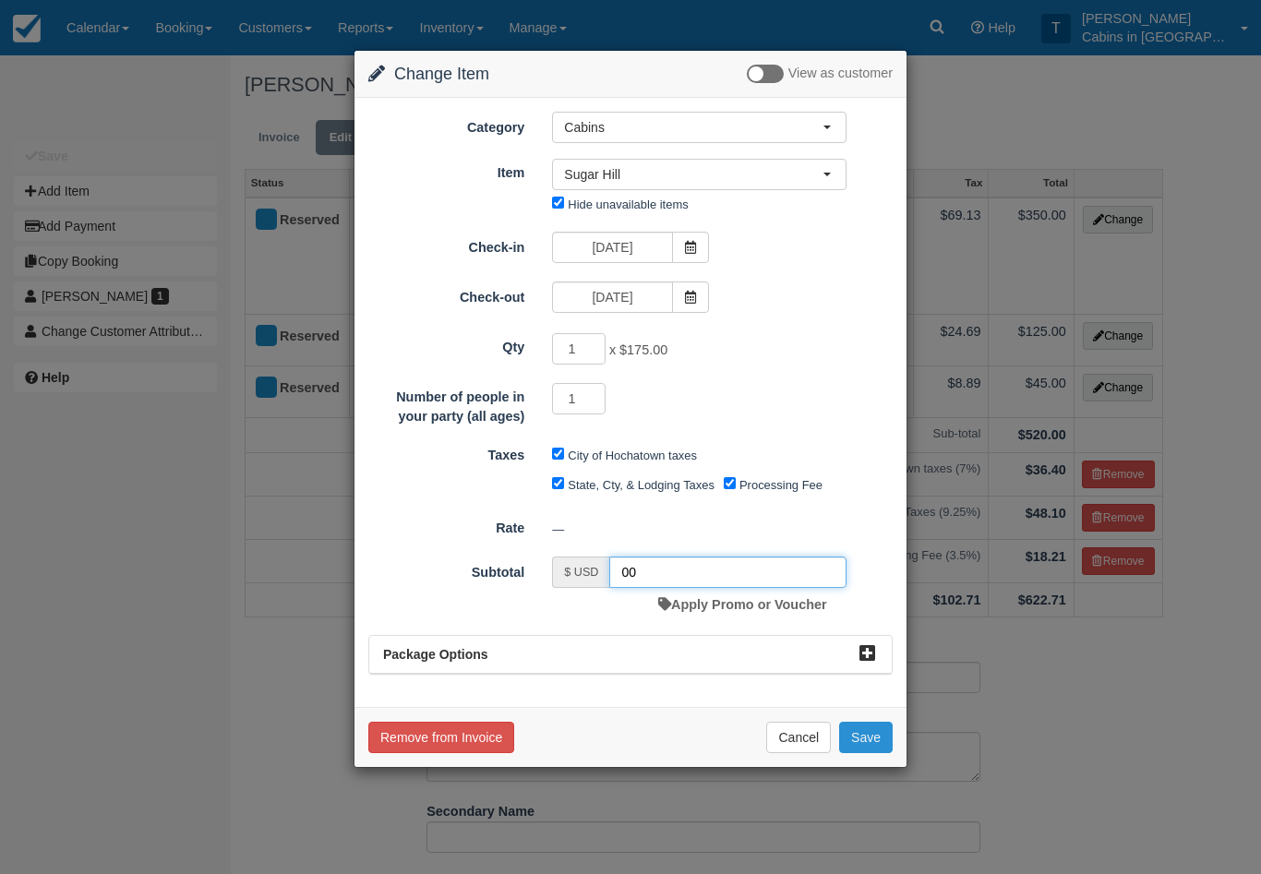
type input "00"
click at [874, 738] on button "Save" at bounding box center [866, 737] width 54 height 31
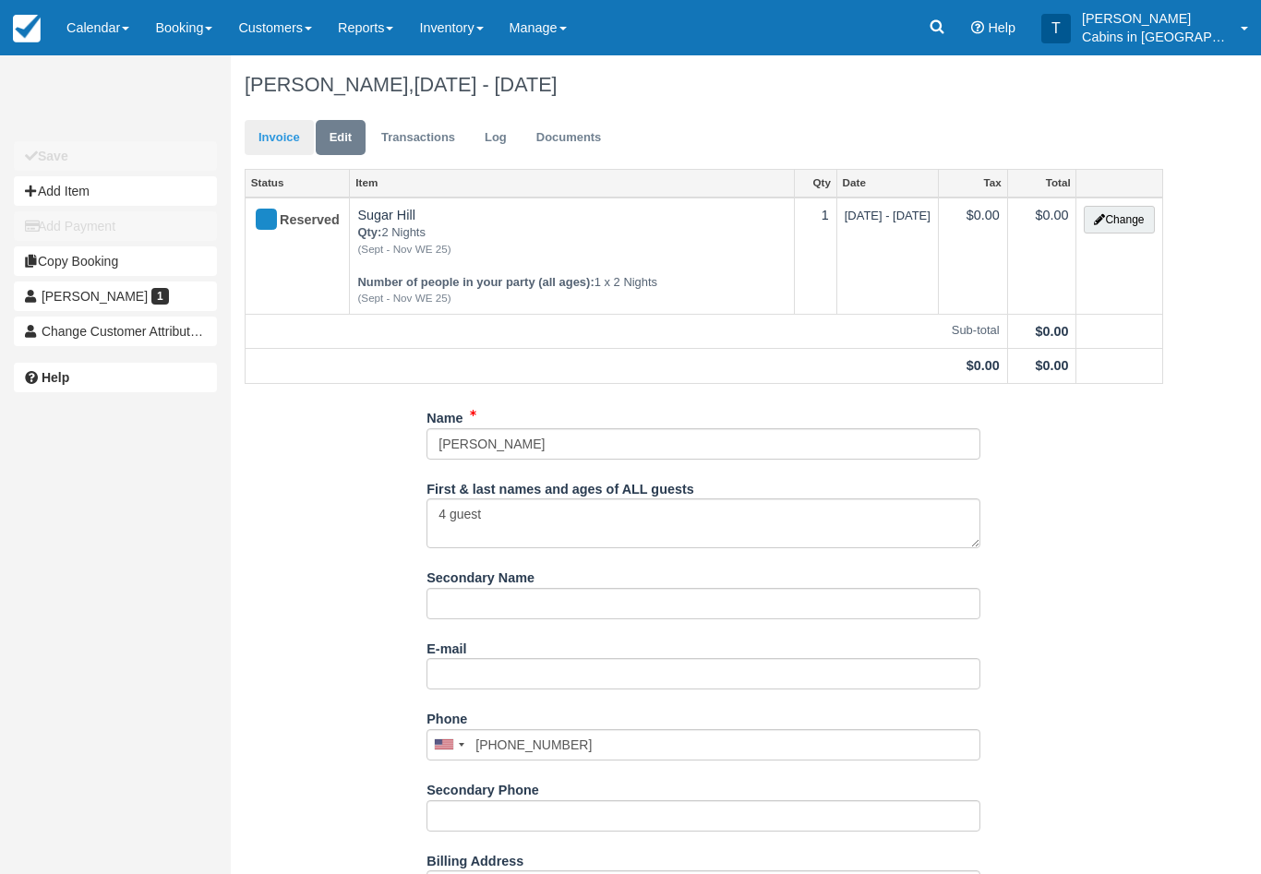
click at [284, 140] on link "Invoice" at bounding box center [279, 138] width 69 height 36
